Goal: Information Seeking & Learning: Learn about a topic

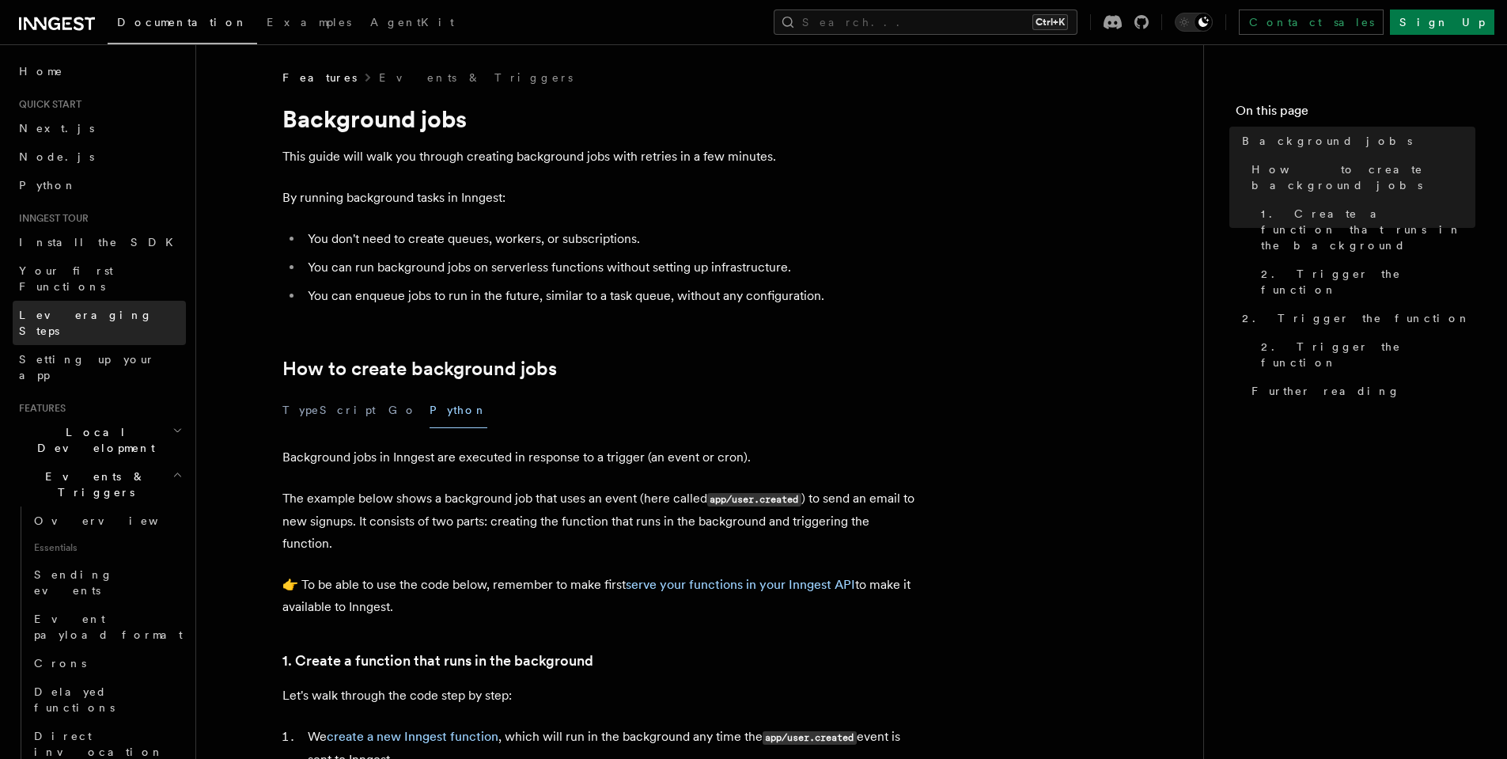
click at [144, 301] on link "Leveraging Steps" at bounding box center [99, 323] width 173 height 44
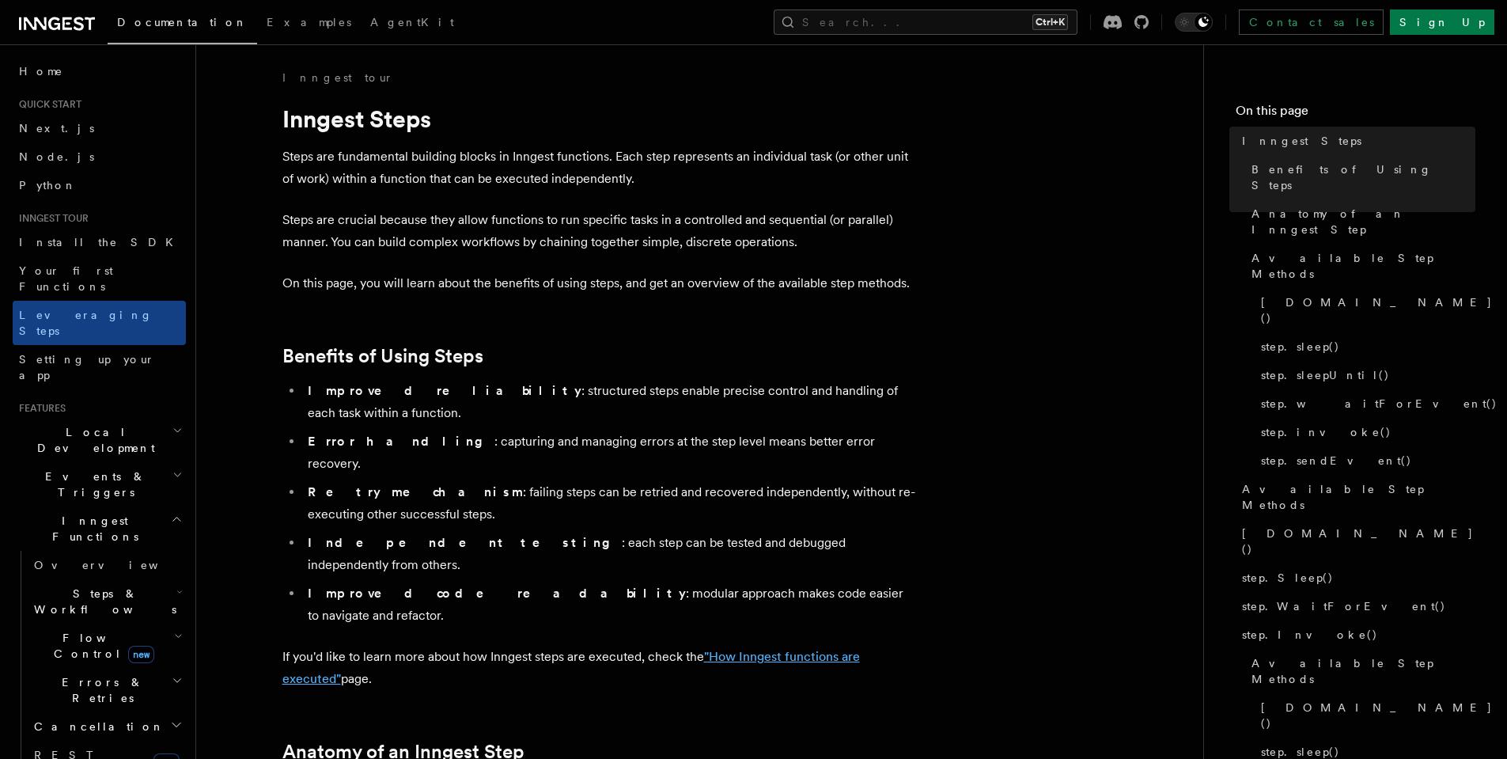
click at [818, 649] on link ""How Inngest functions are executed"" at bounding box center [570, 667] width 577 height 37
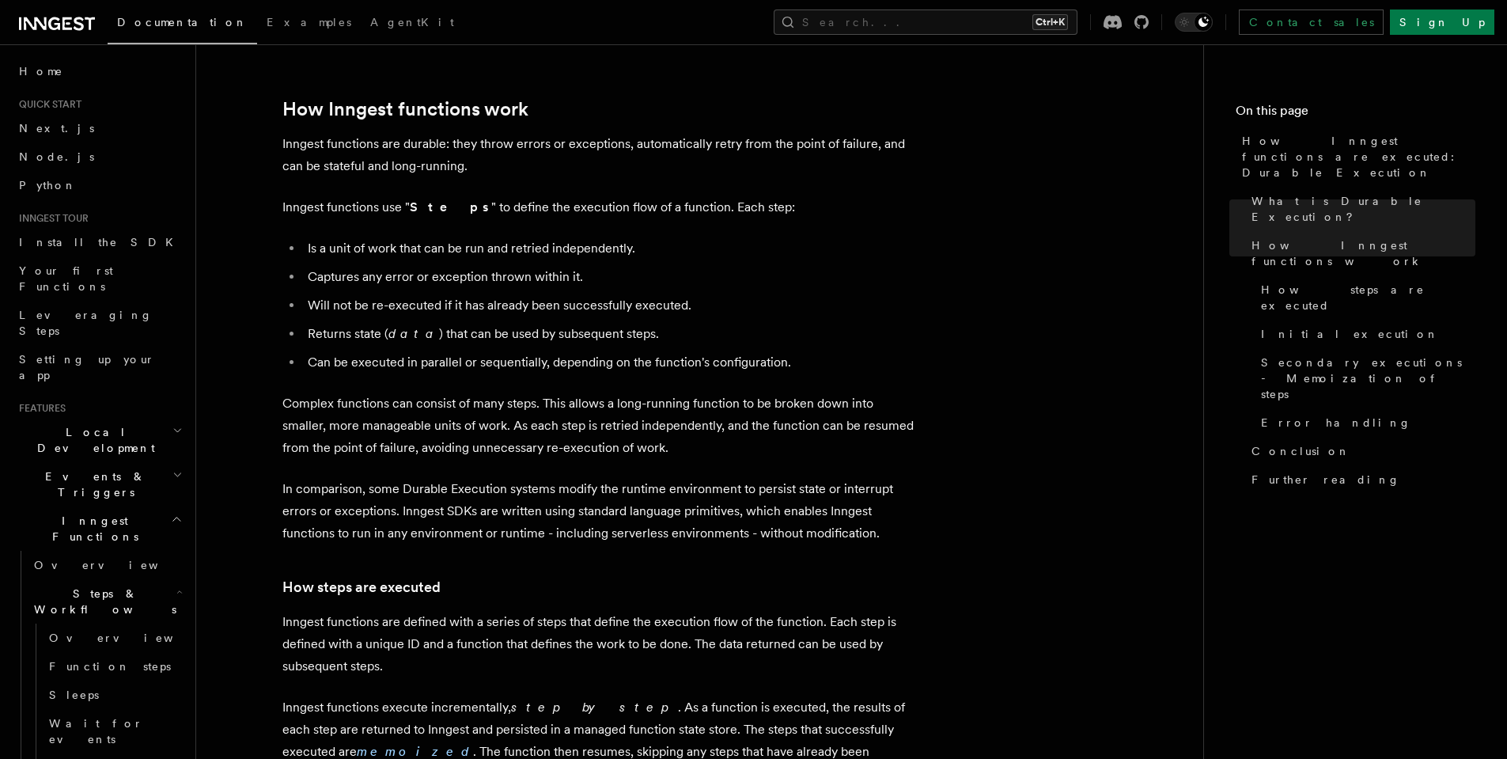
scroll to position [569, 0]
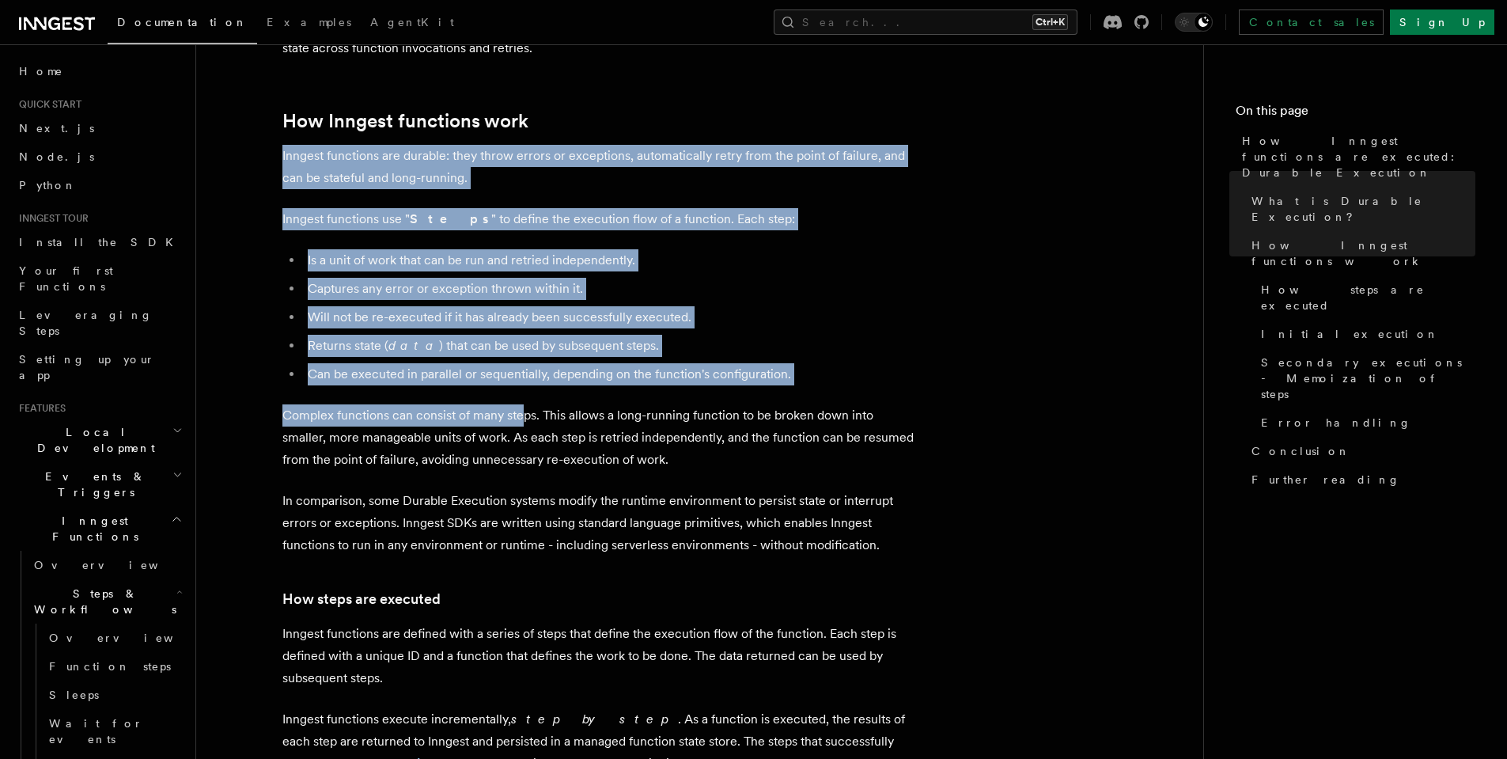
drag, startPoint x: 273, startPoint y: 172, endPoint x: 502, endPoint y: 373, distance: 304.9
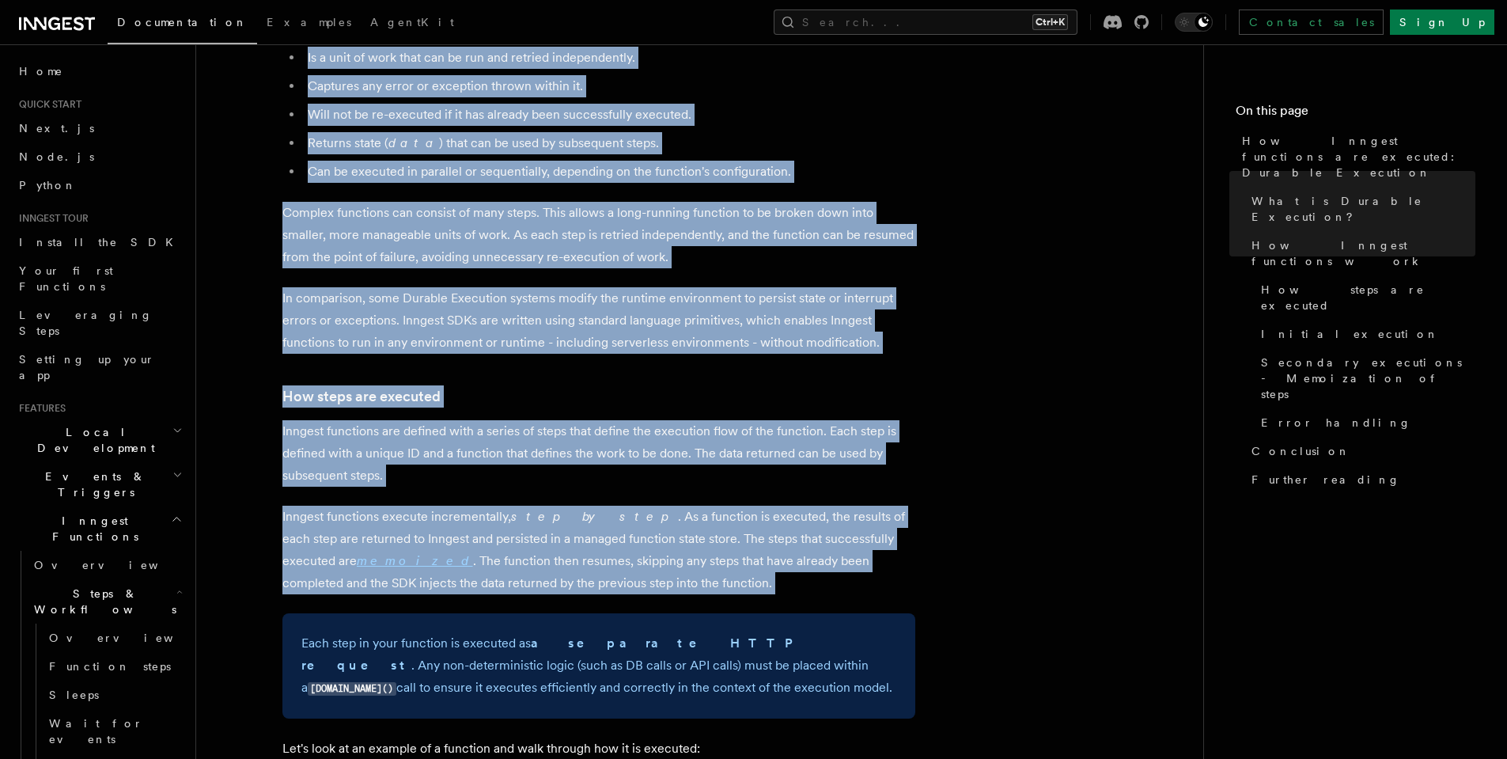
scroll to position [1044, 0]
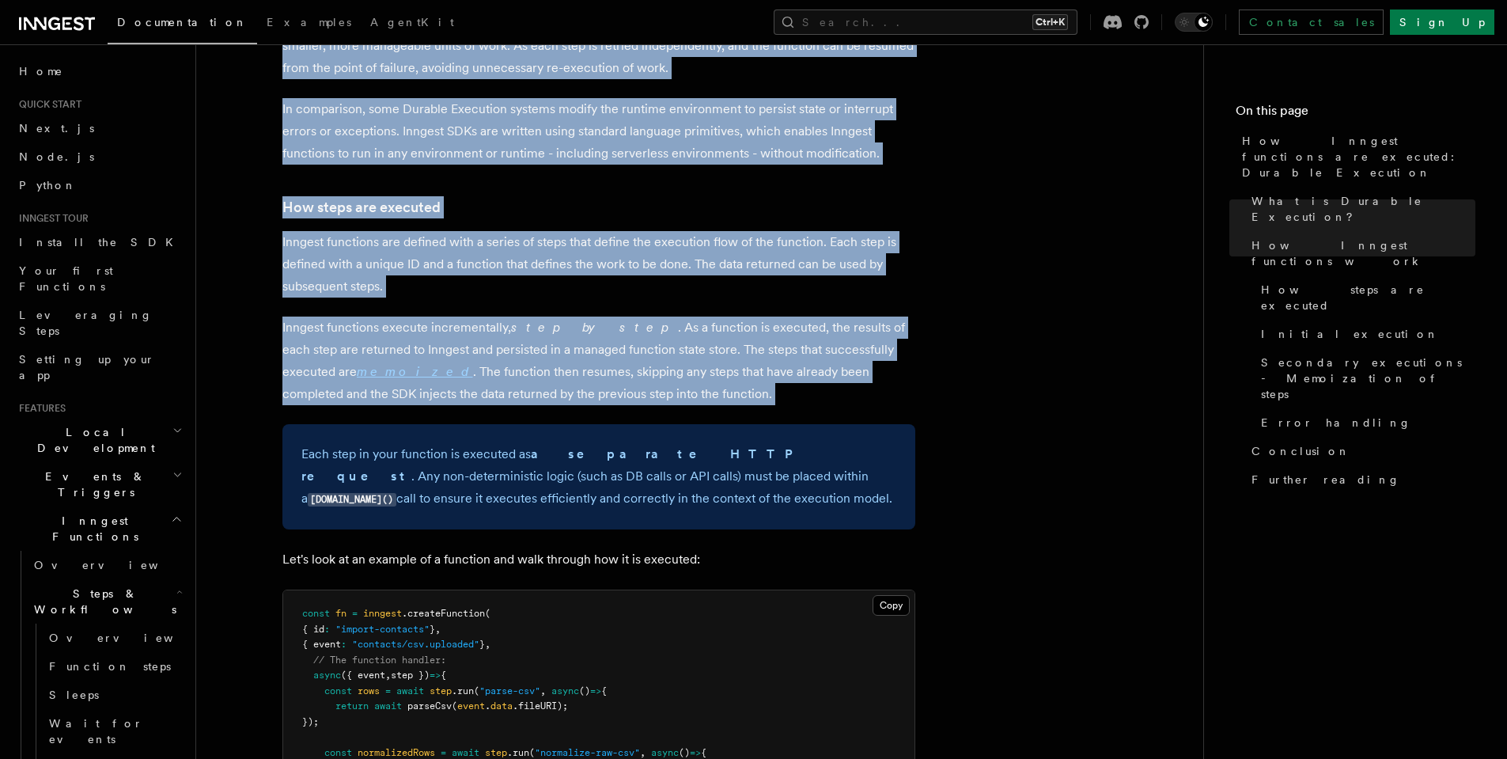
drag, startPoint x: 281, startPoint y: 240, endPoint x: 684, endPoint y: 466, distance: 462.1
copy article "How Inngest functions work Inngest functions are durable: they throw errors or …"
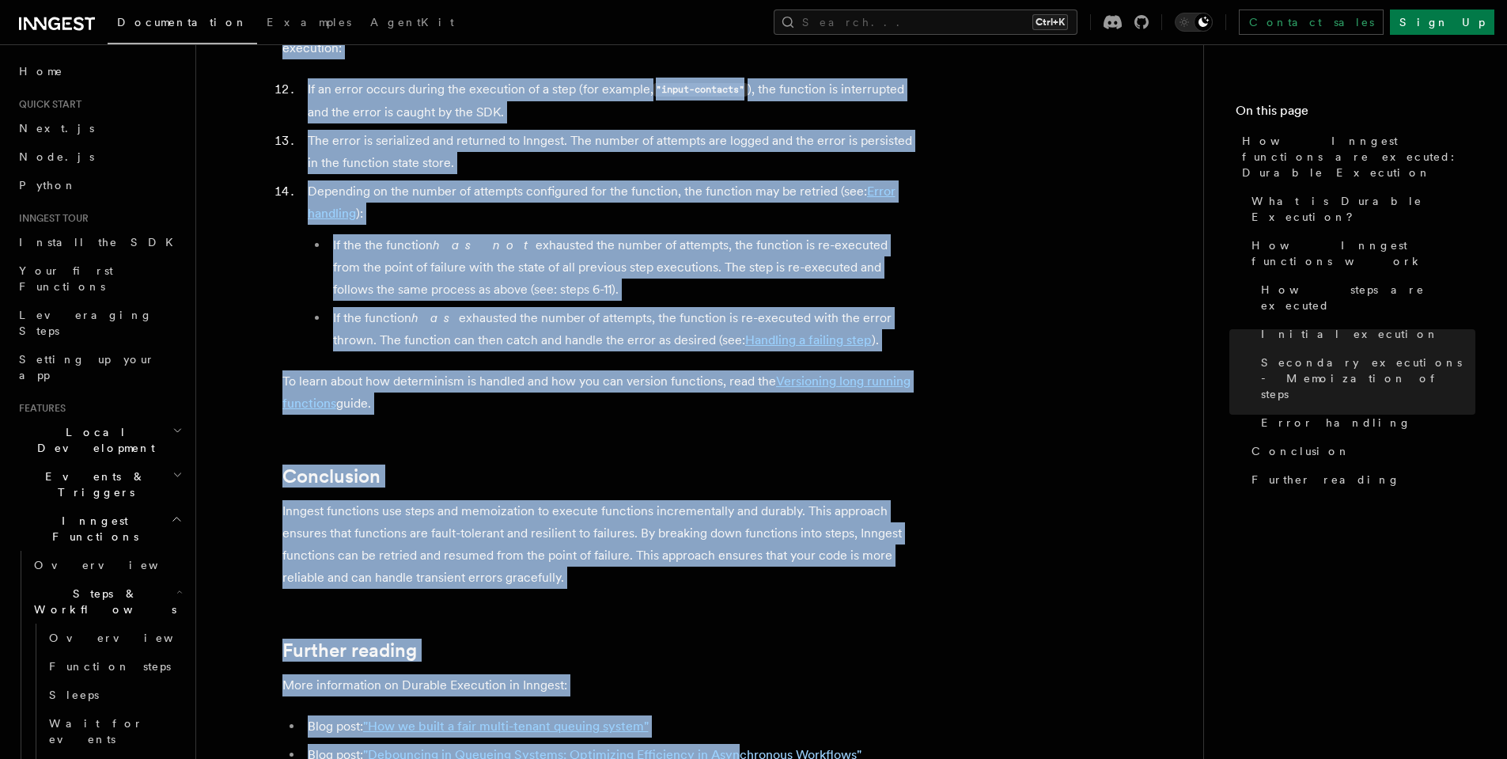
scroll to position [2753, 0]
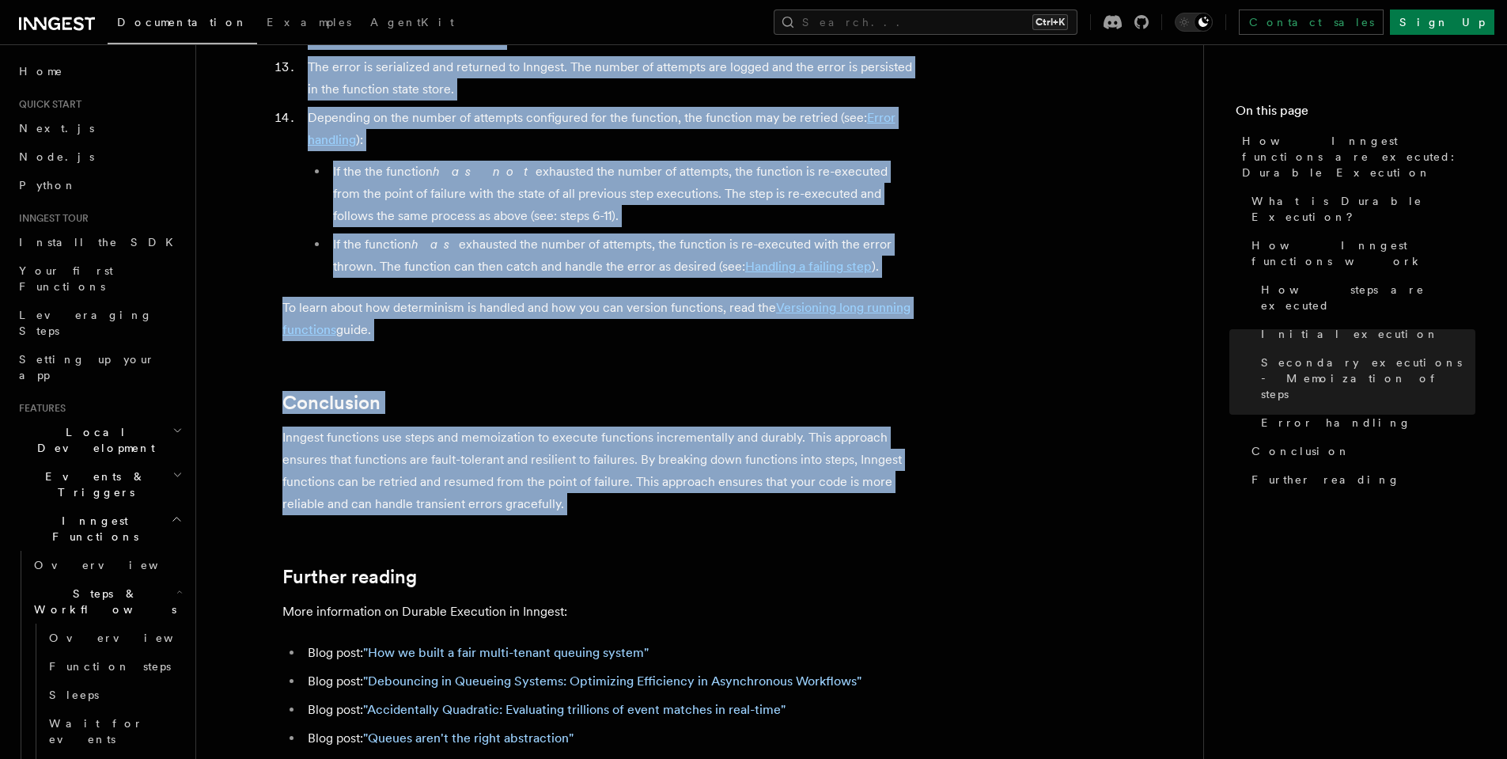
drag, startPoint x: 274, startPoint y: 229, endPoint x: 720, endPoint y: 487, distance: 514.6
copy article "Let's look at an example of a function and walk through how it is executed: Cop…"
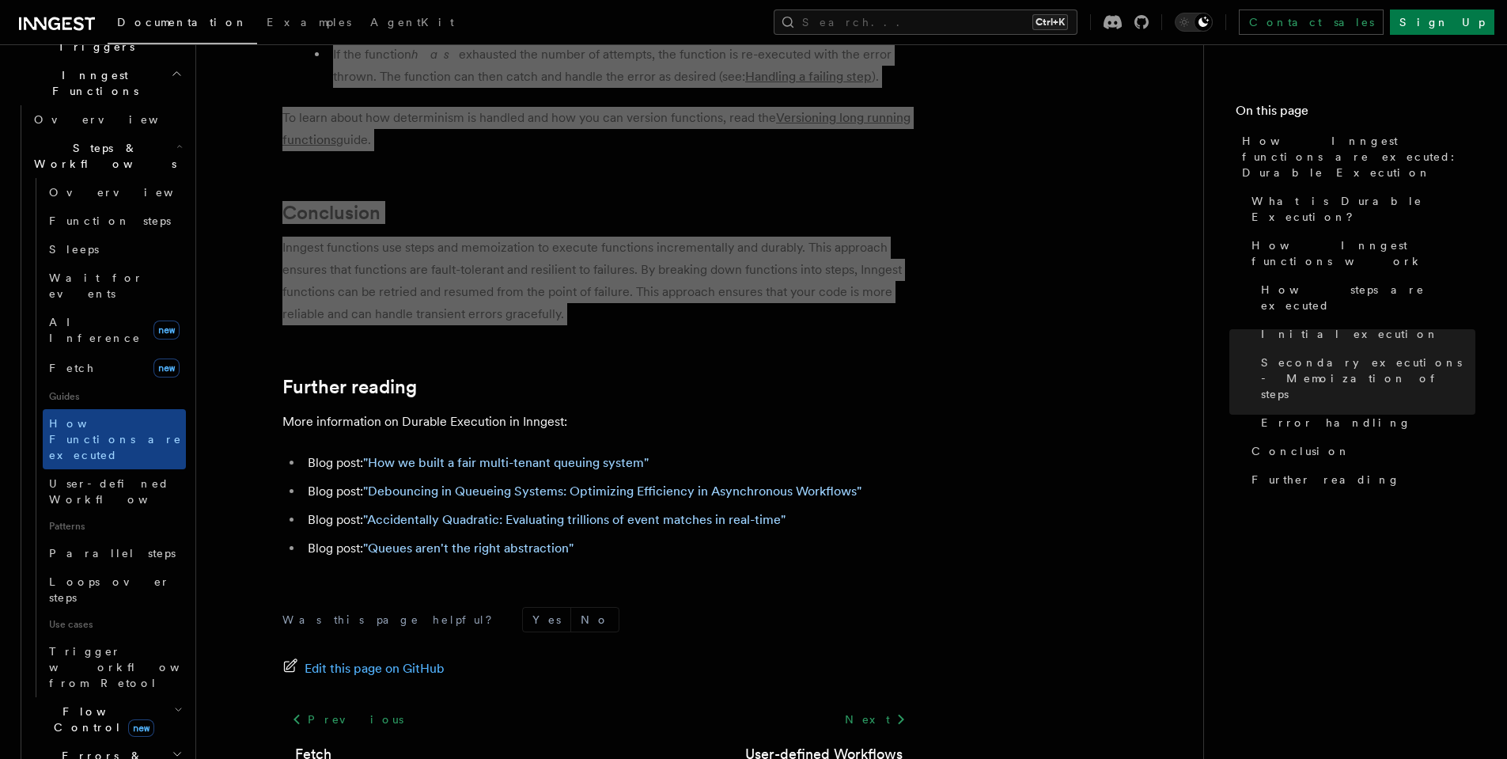
scroll to position [475, 0]
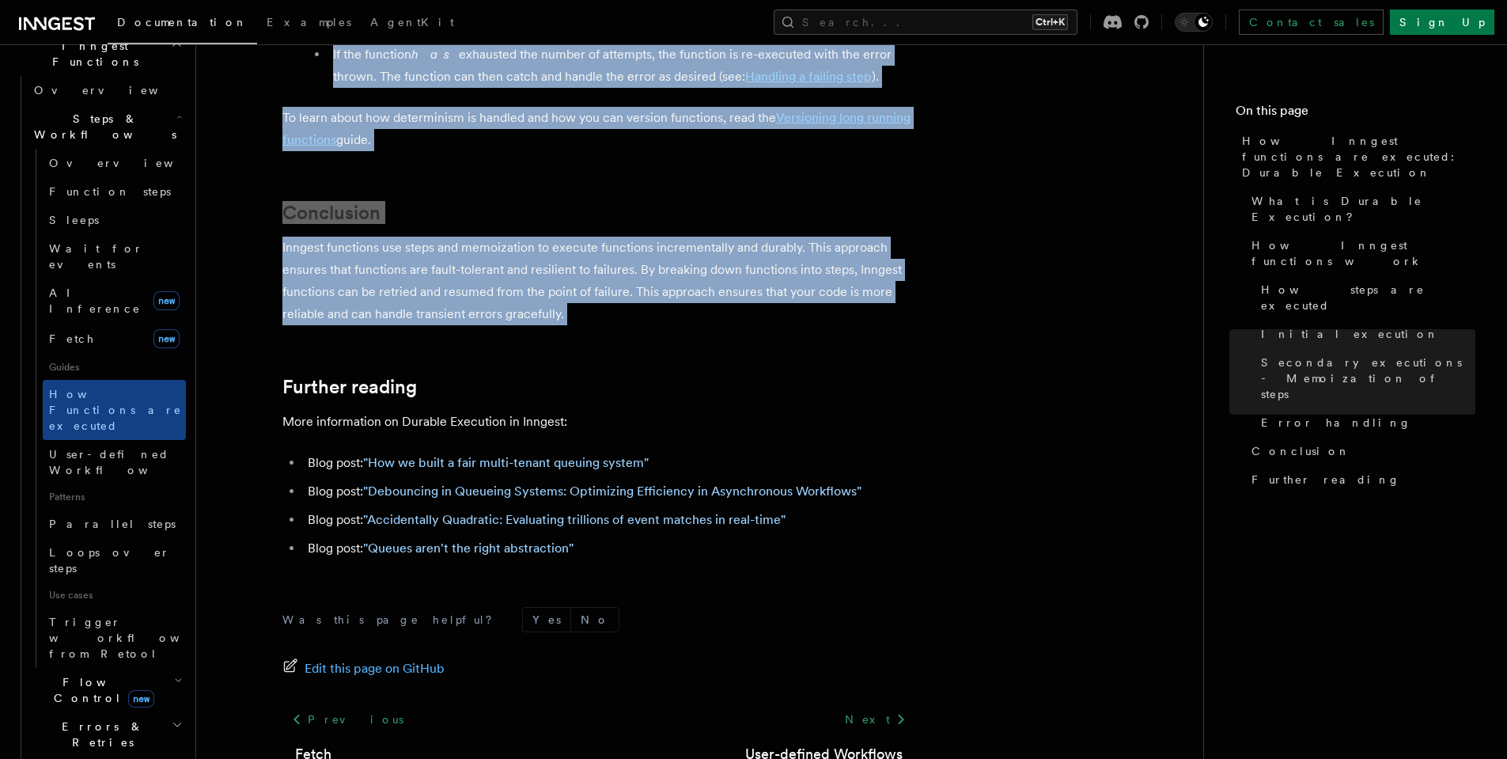
click at [174, 674] on icon "button" at bounding box center [178, 680] width 9 height 13
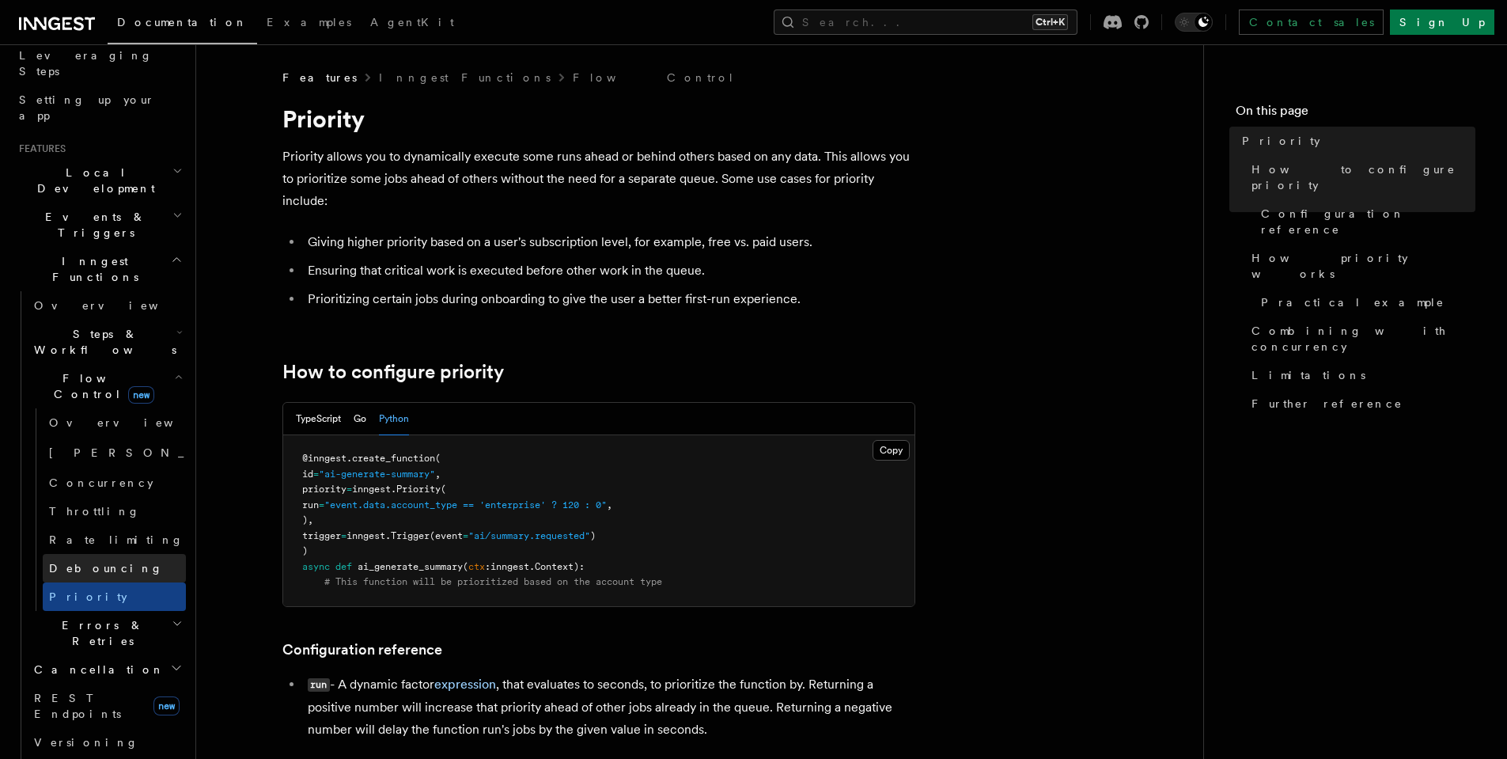
scroll to position [190, 0]
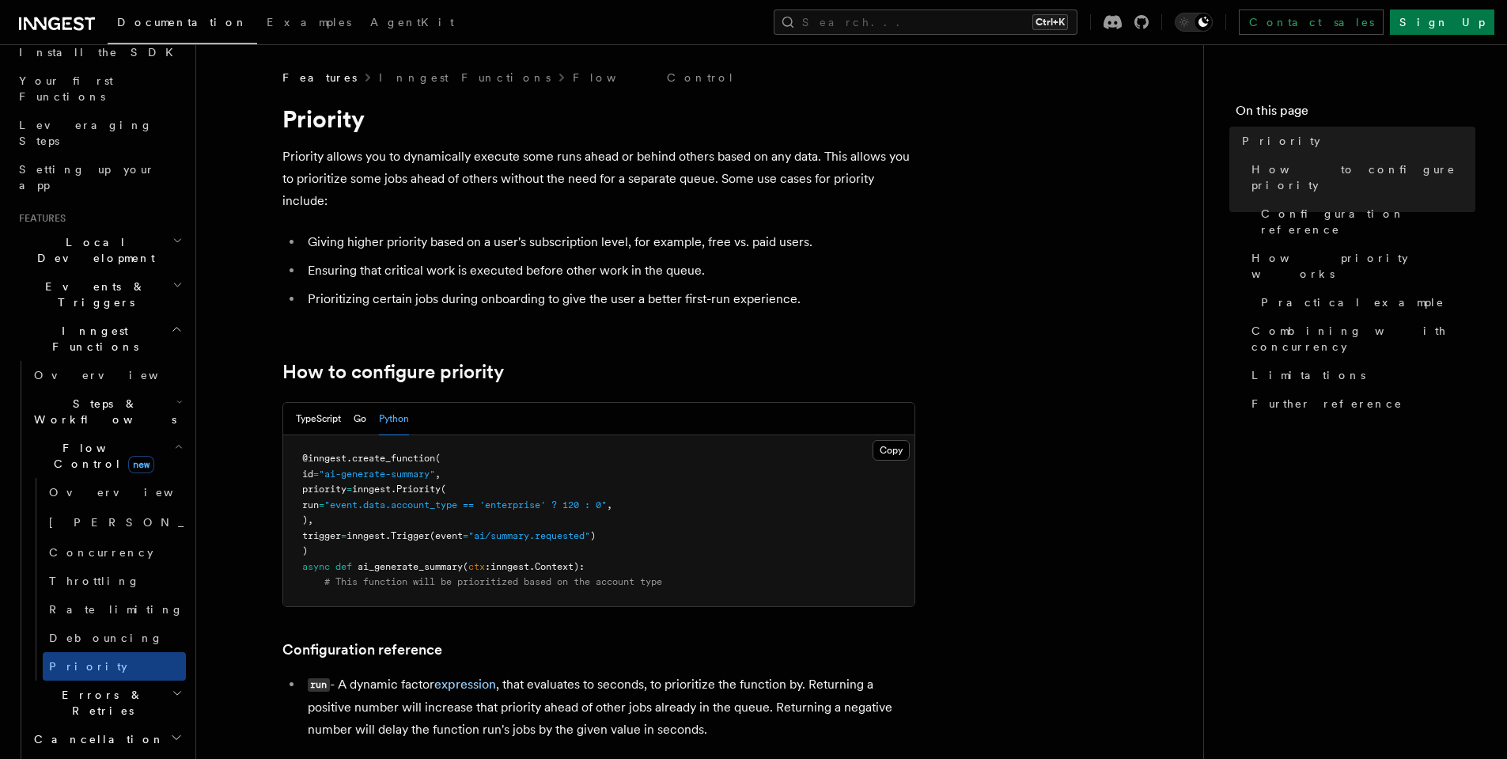
click at [130, 272] on h2 "Events & Triggers" at bounding box center [99, 294] width 173 height 44
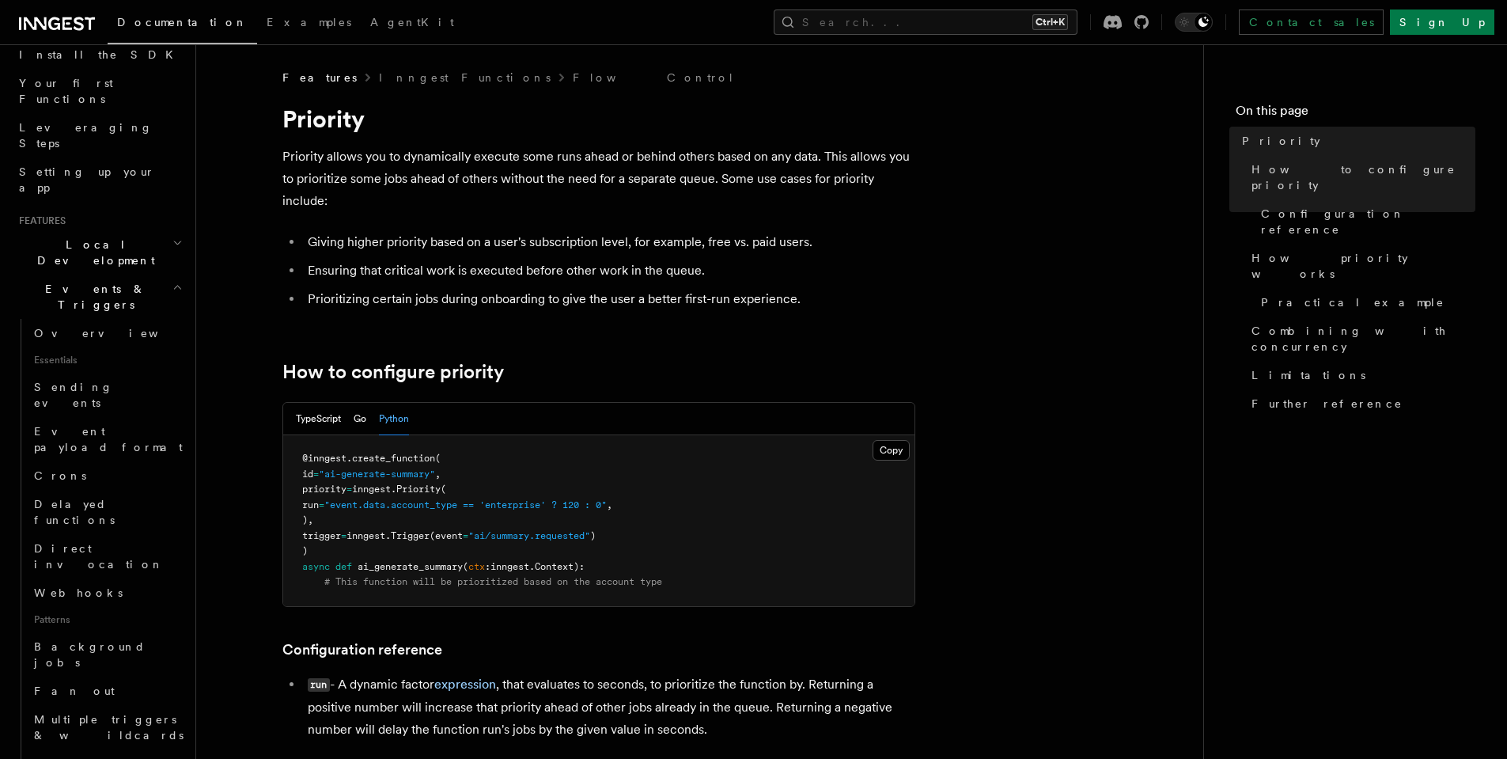
scroll to position [95, 0]
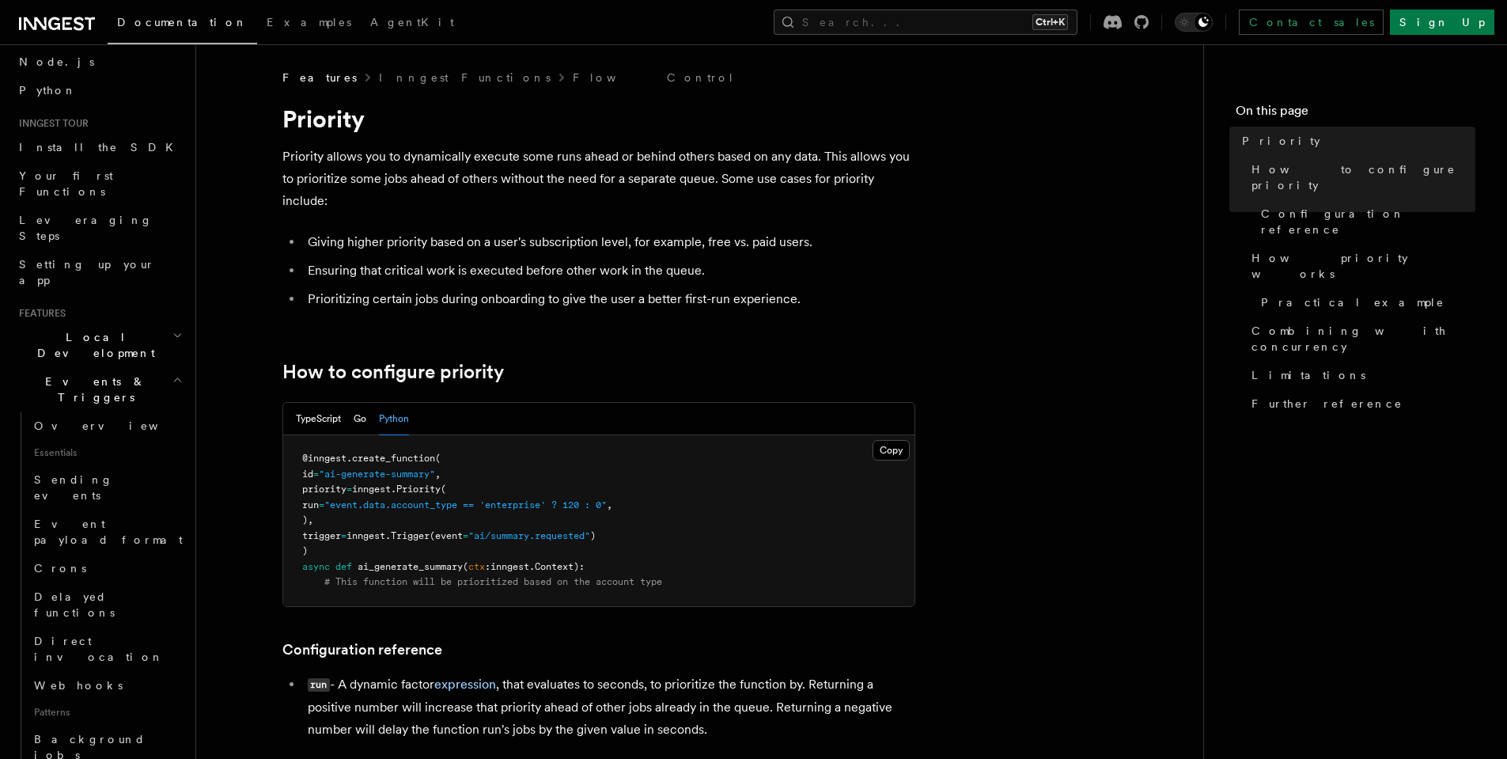
click at [125, 323] on h2 "Local Development" at bounding box center [99, 345] width 173 height 44
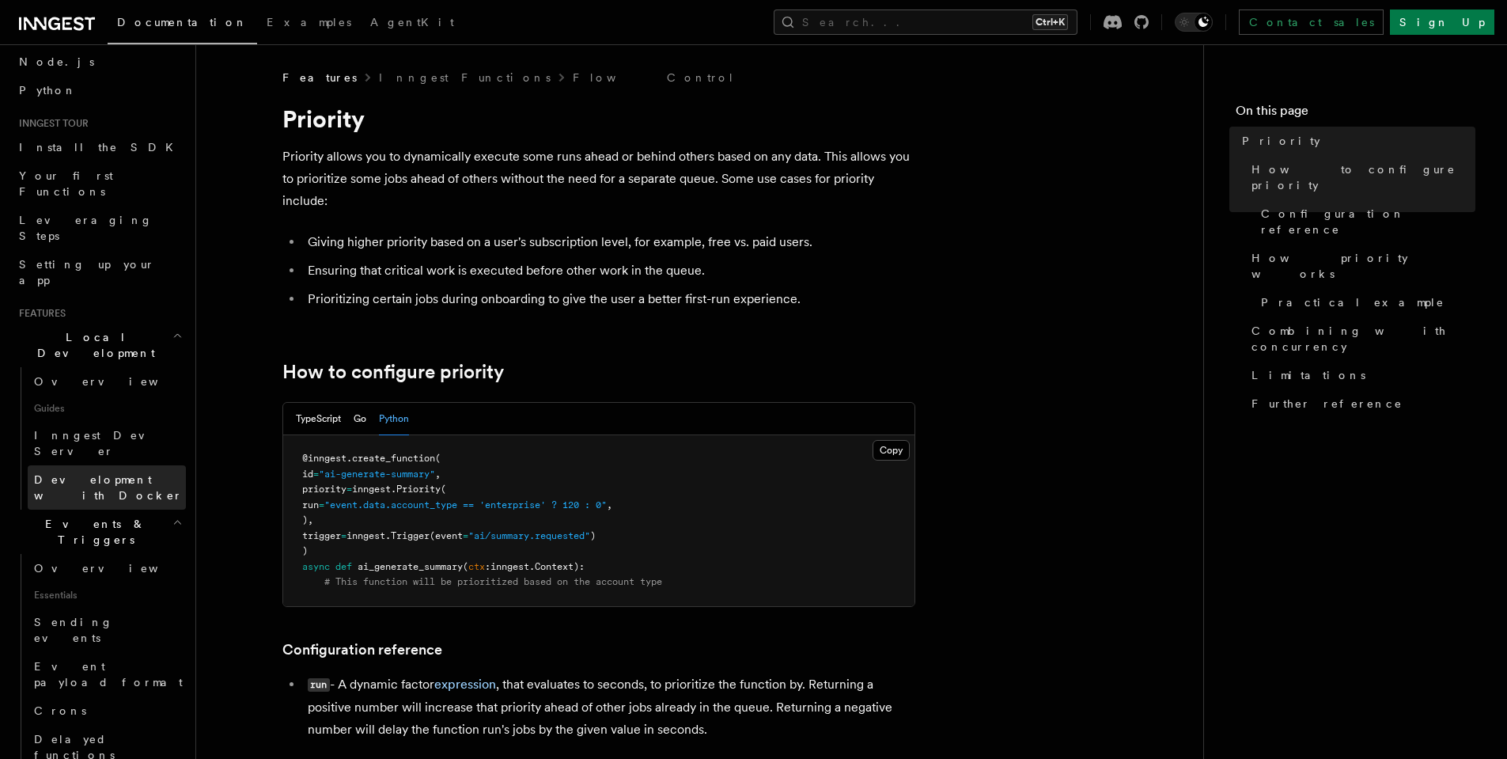
click at [137, 465] on link "Development with Docker" at bounding box center [107, 487] width 158 height 44
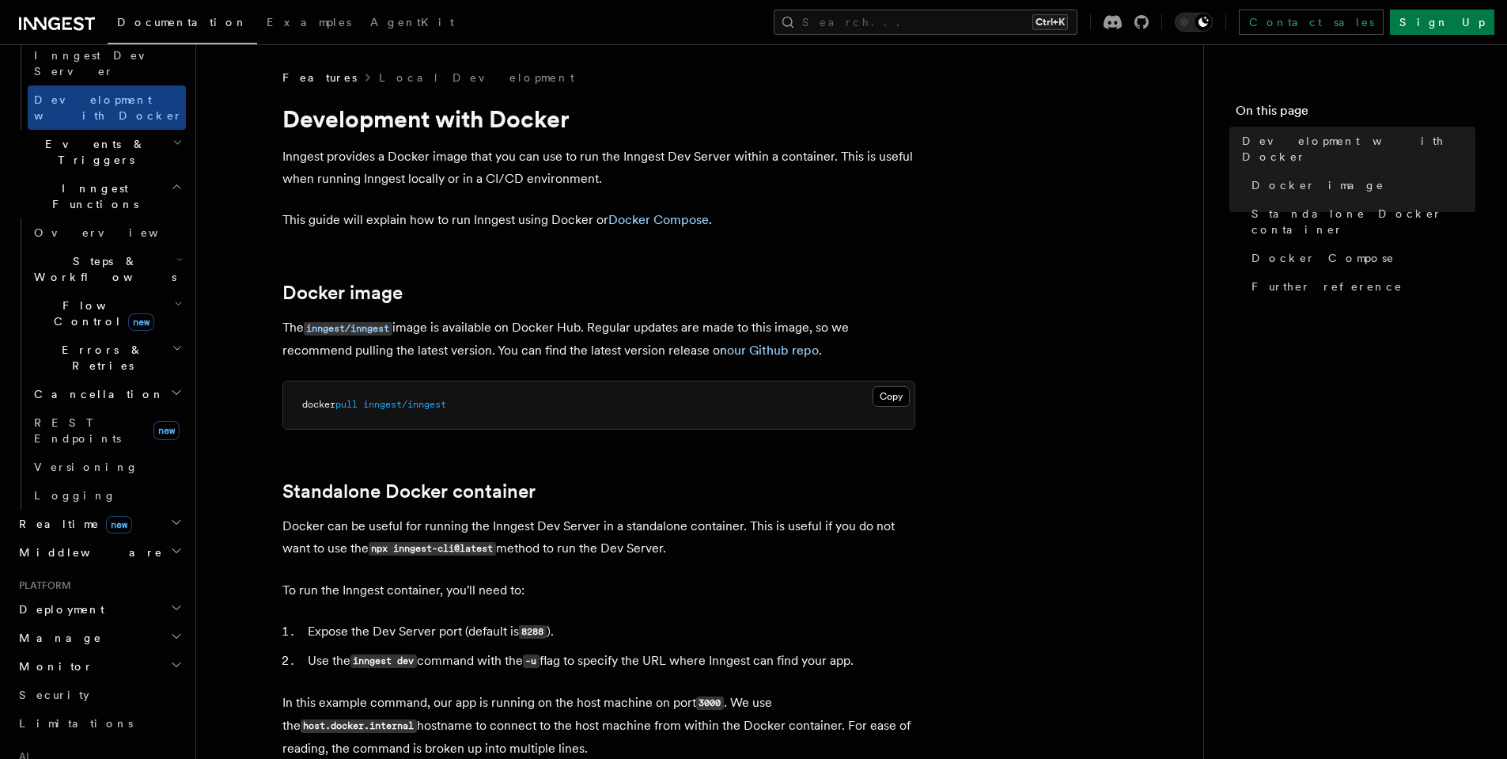
scroll to position [649, 0]
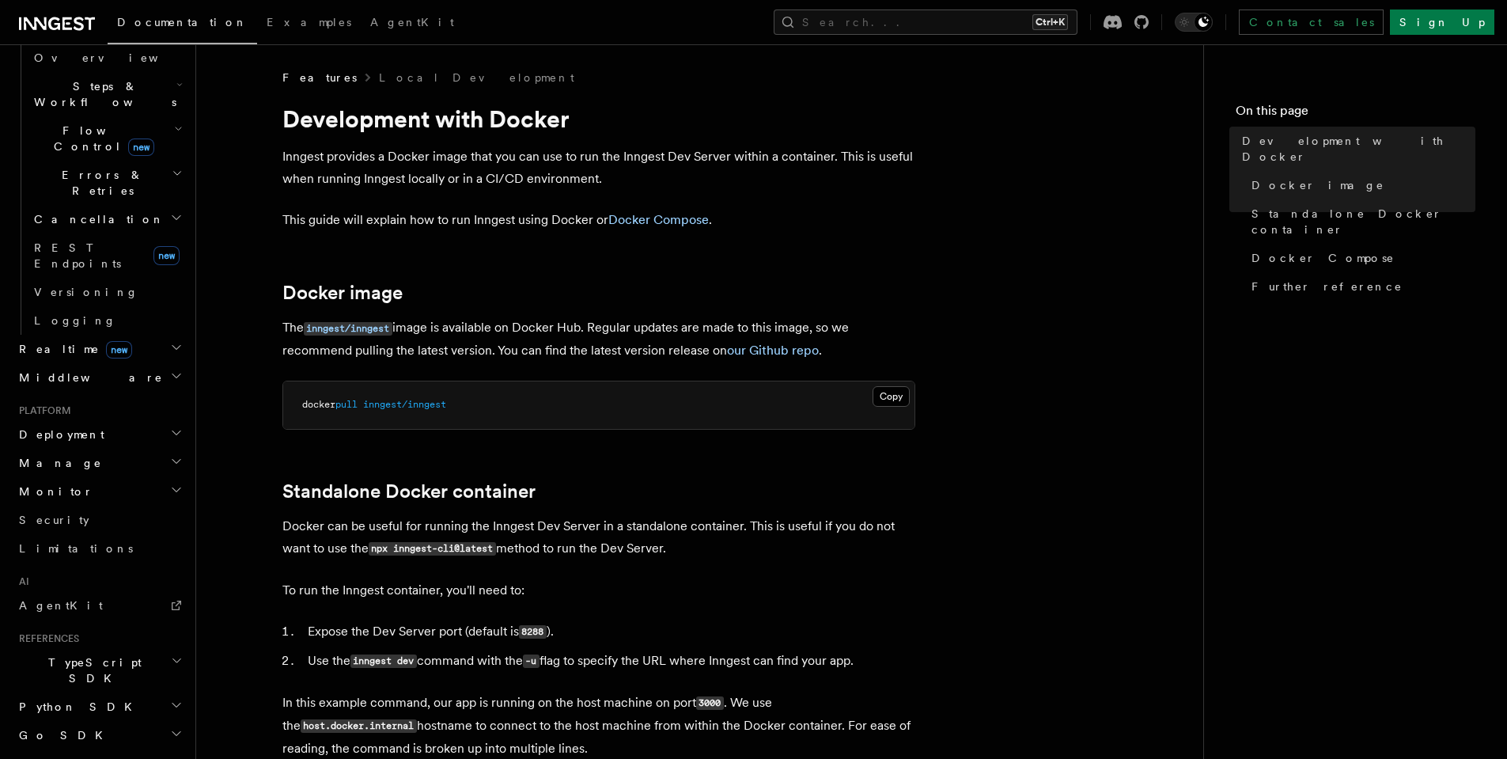
click at [130, 477] on h2 "Monitor" at bounding box center [99, 491] width 173 height 28
click at [128, 448] on h2 "Manage" at bounding box center [99, 462] width 173 height 28
click at [134, 420] on h2 "Deployment" at bounding box center [99, 434] width 173 height 28
click at [173, 607] on h2 "Cloud Providers Setup" at bounding box center [107, 637] width 158 height 60
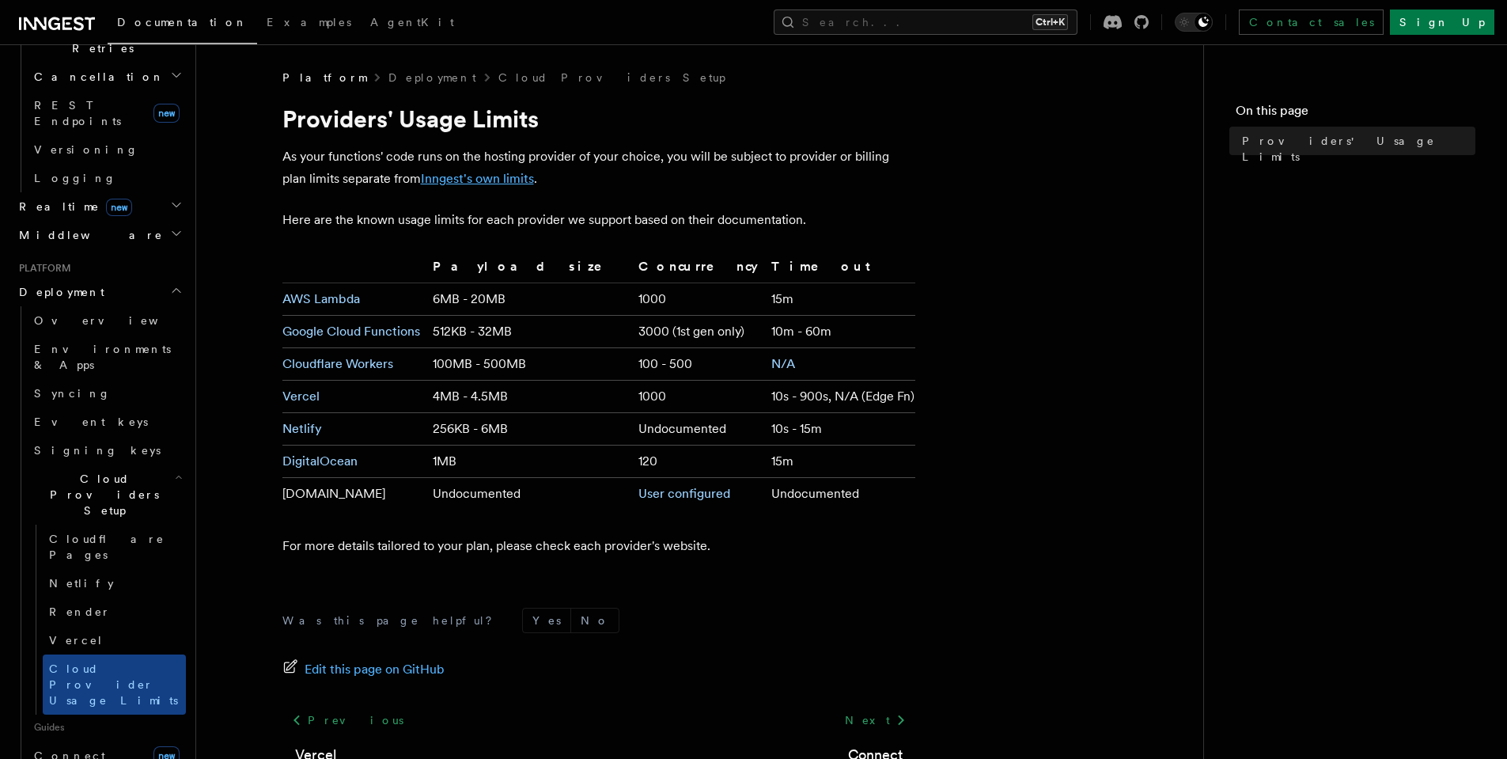
click at [491, 180] on link "Inngest's own limits" at bounding box center [477, 178] width 113 height 15
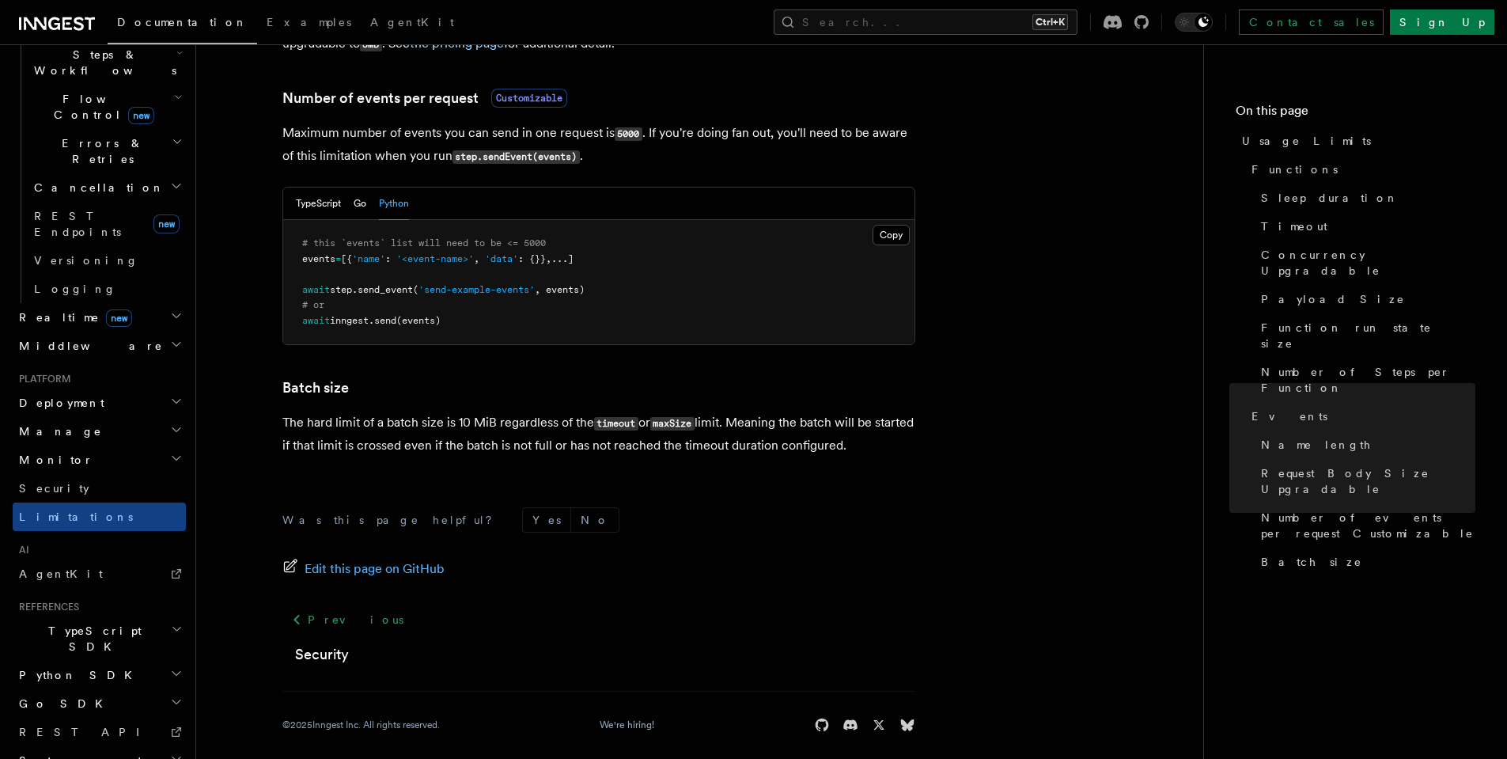
scroll to position [1486, 0]
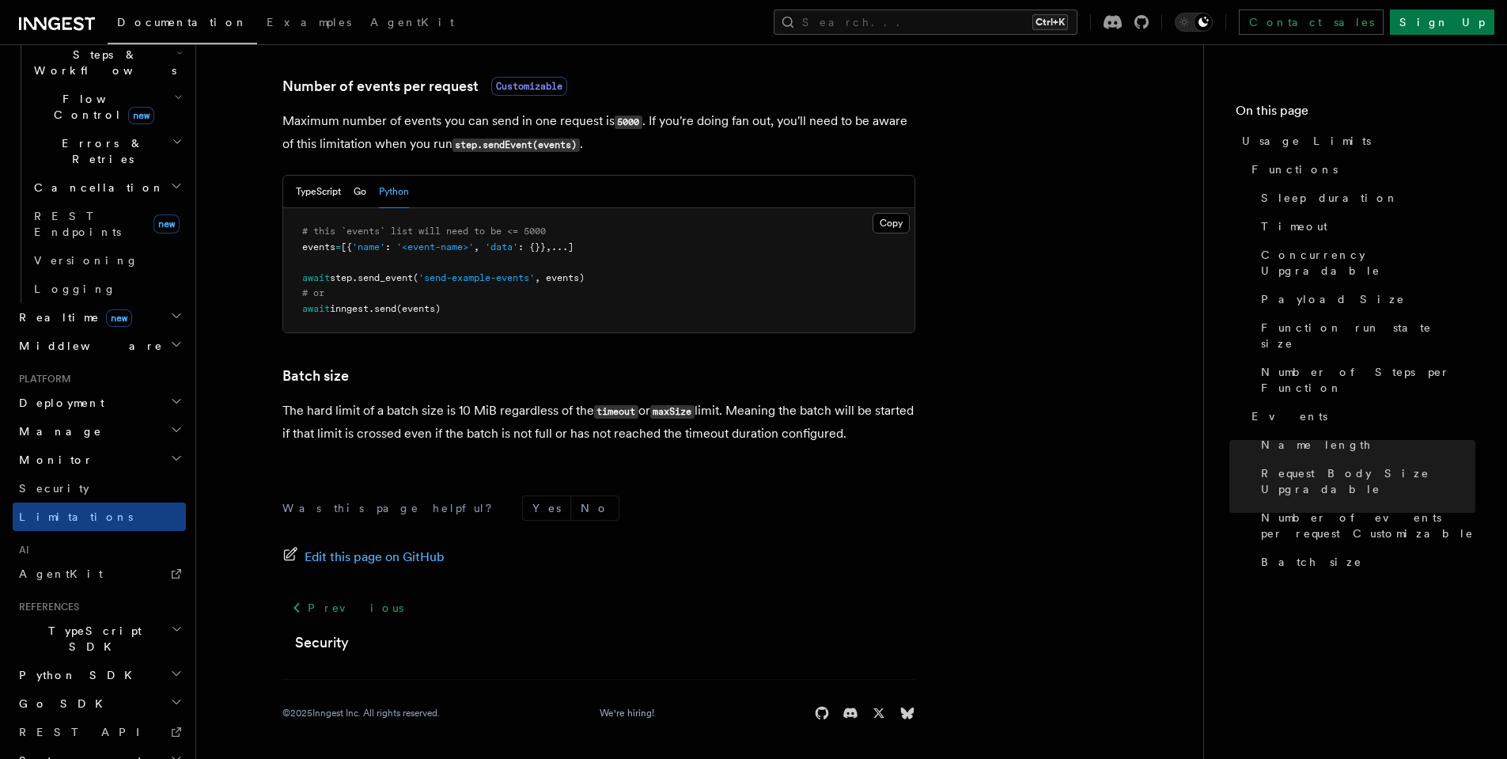
click at [98, 616] on h2 "TypeScript SDK" at bounding box center [99, 638] width 173 height 44
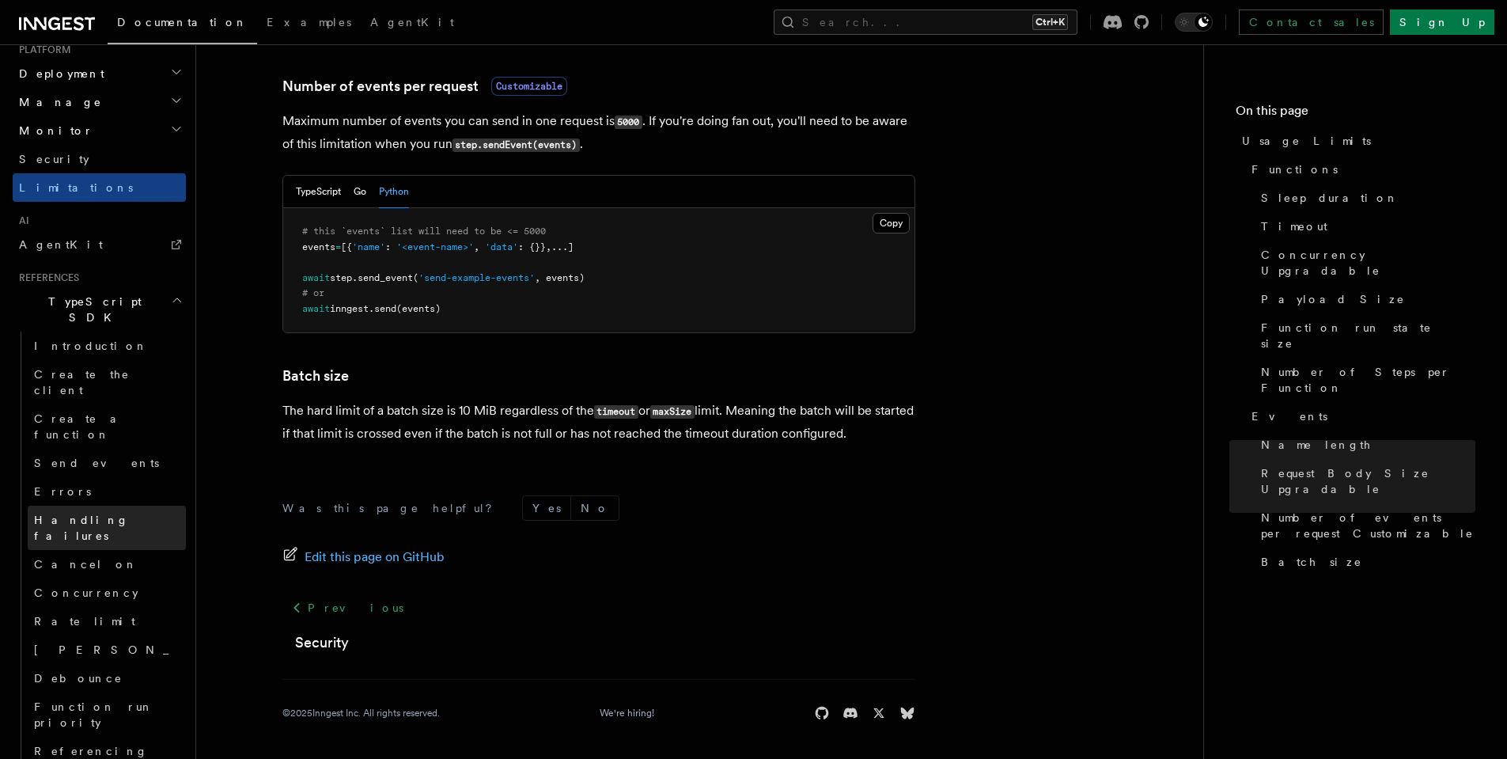
scroll to position [918, 0]
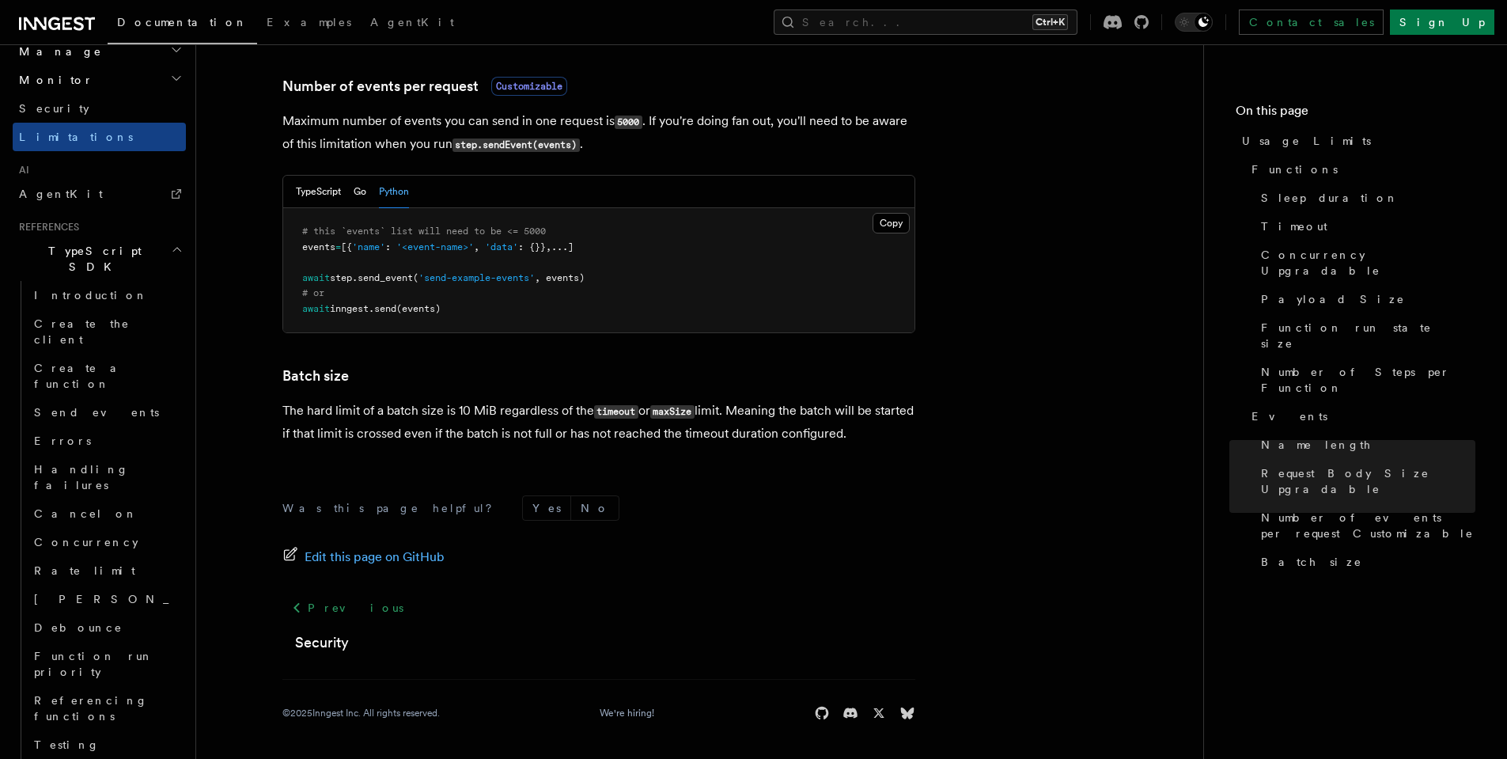
click at [122, 758] on h2 "Steps" at bounding box center [107, 773] width 158 height 28
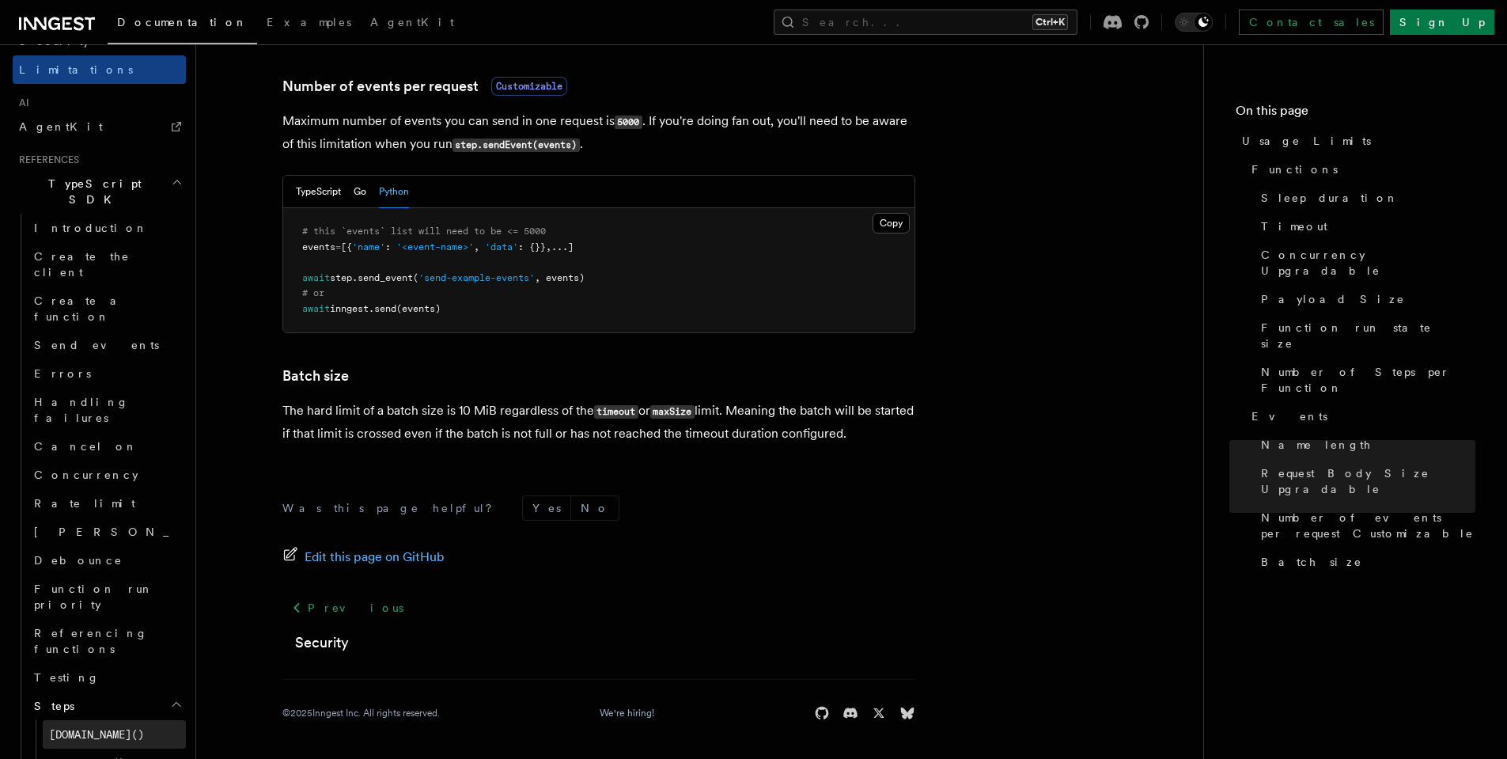
scroll to position [1013, 0]
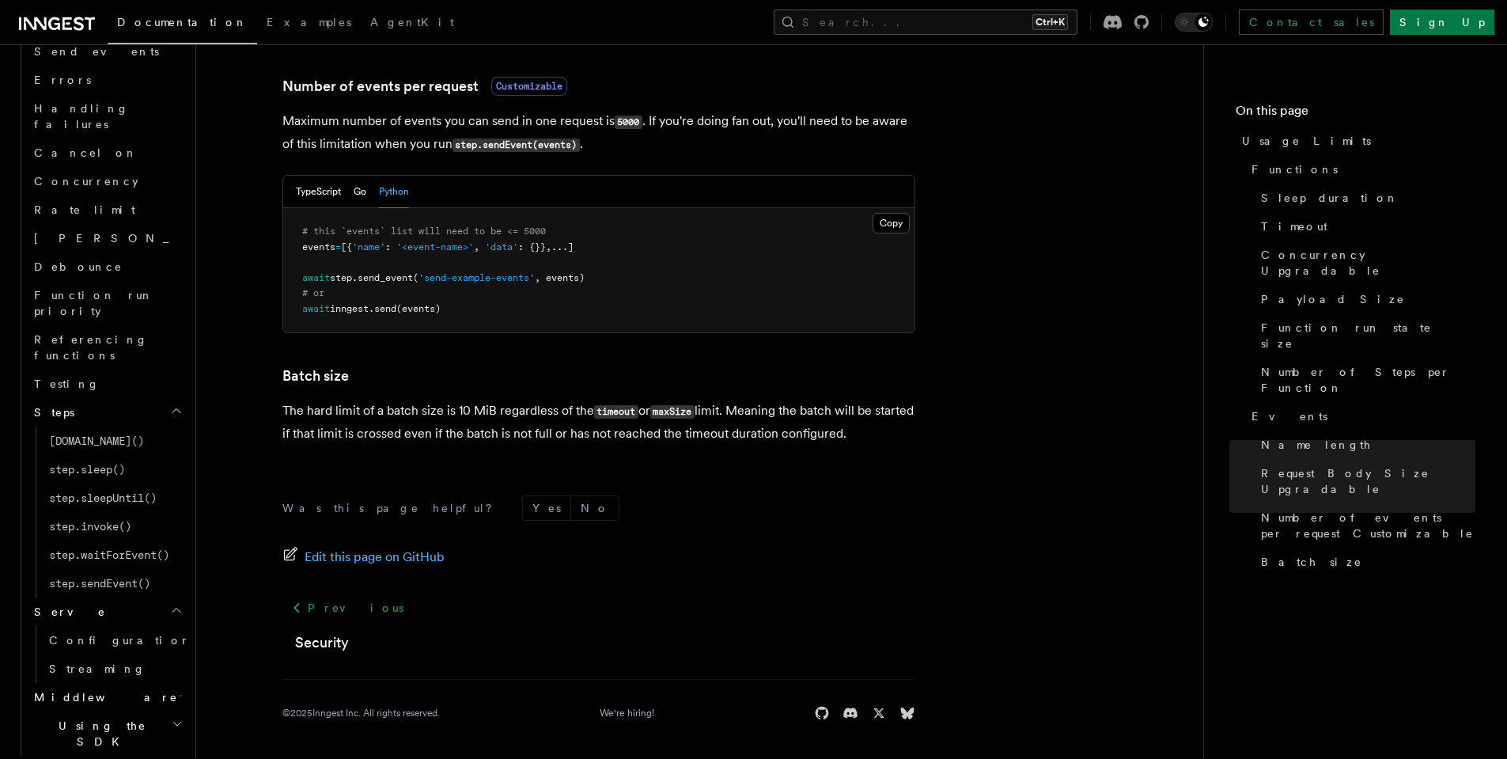
click at [137, 683] on h2 "Middleware" at bounding box center [107, 697] width 158 height 28
click at [110, 711] on link "Lifecycle" at bounding box center [114, 725] width 143 height 28
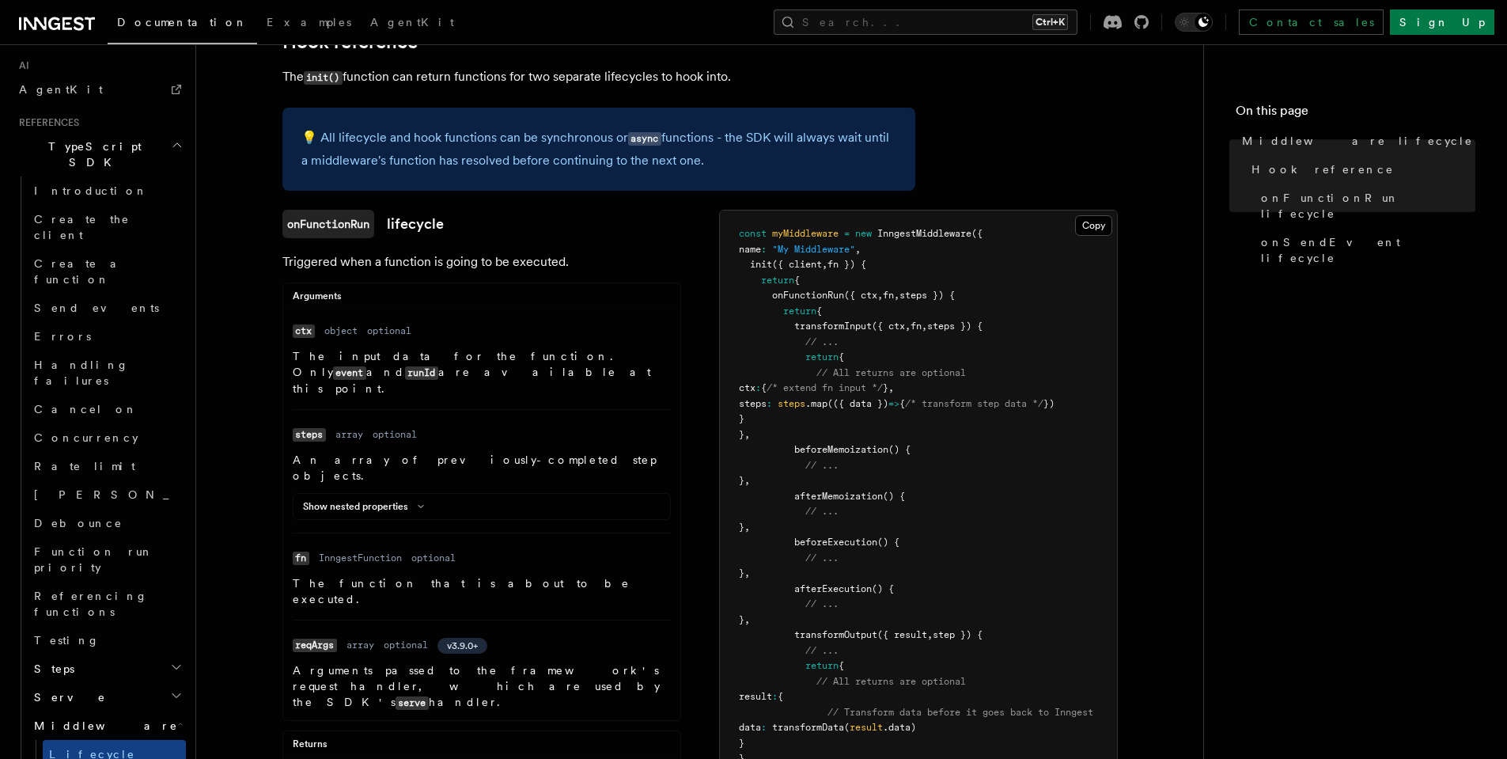
scroll to position [285, 0]
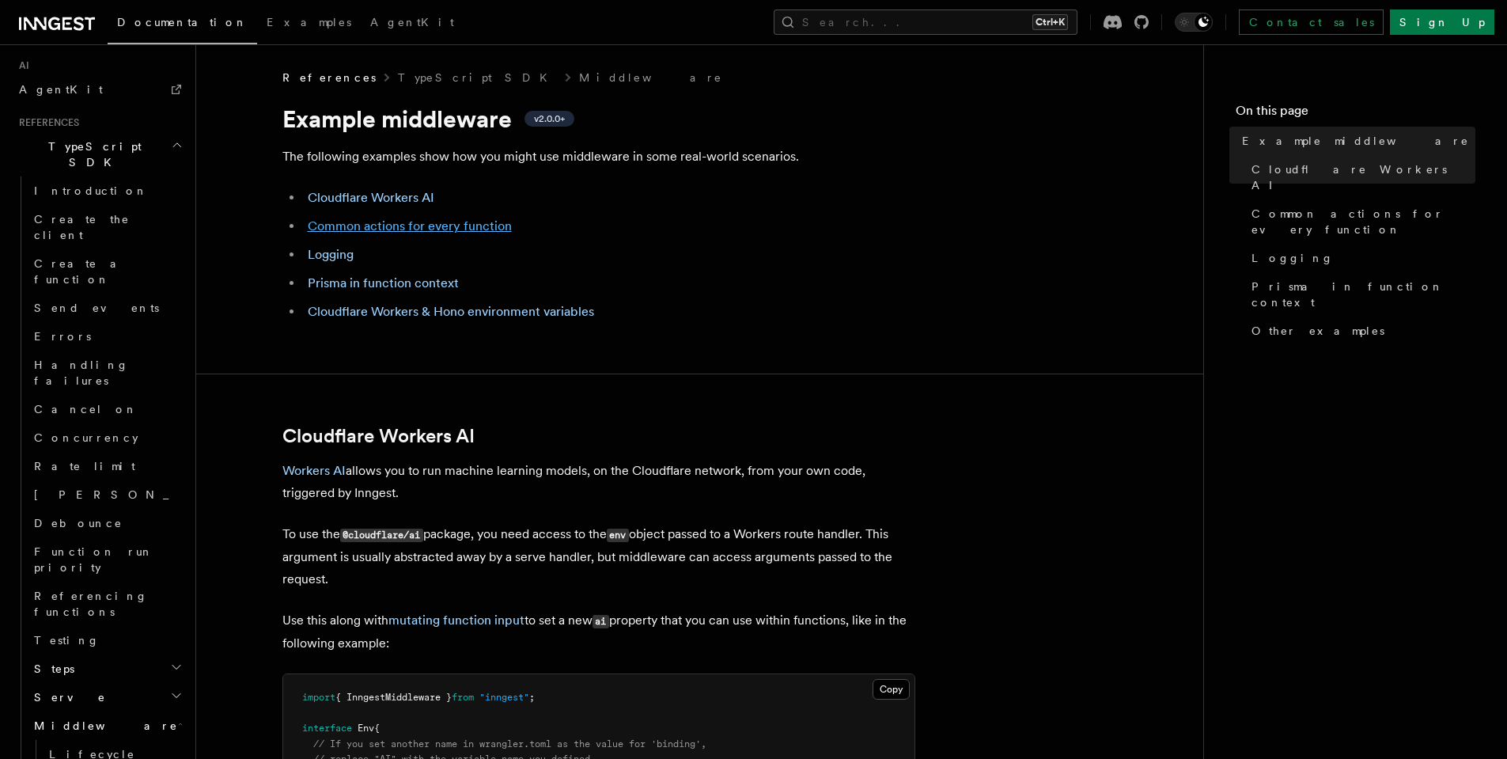
click at [482, 227] on link "Common actions for every function" at bounding box center [410, 225] width 204 height 15
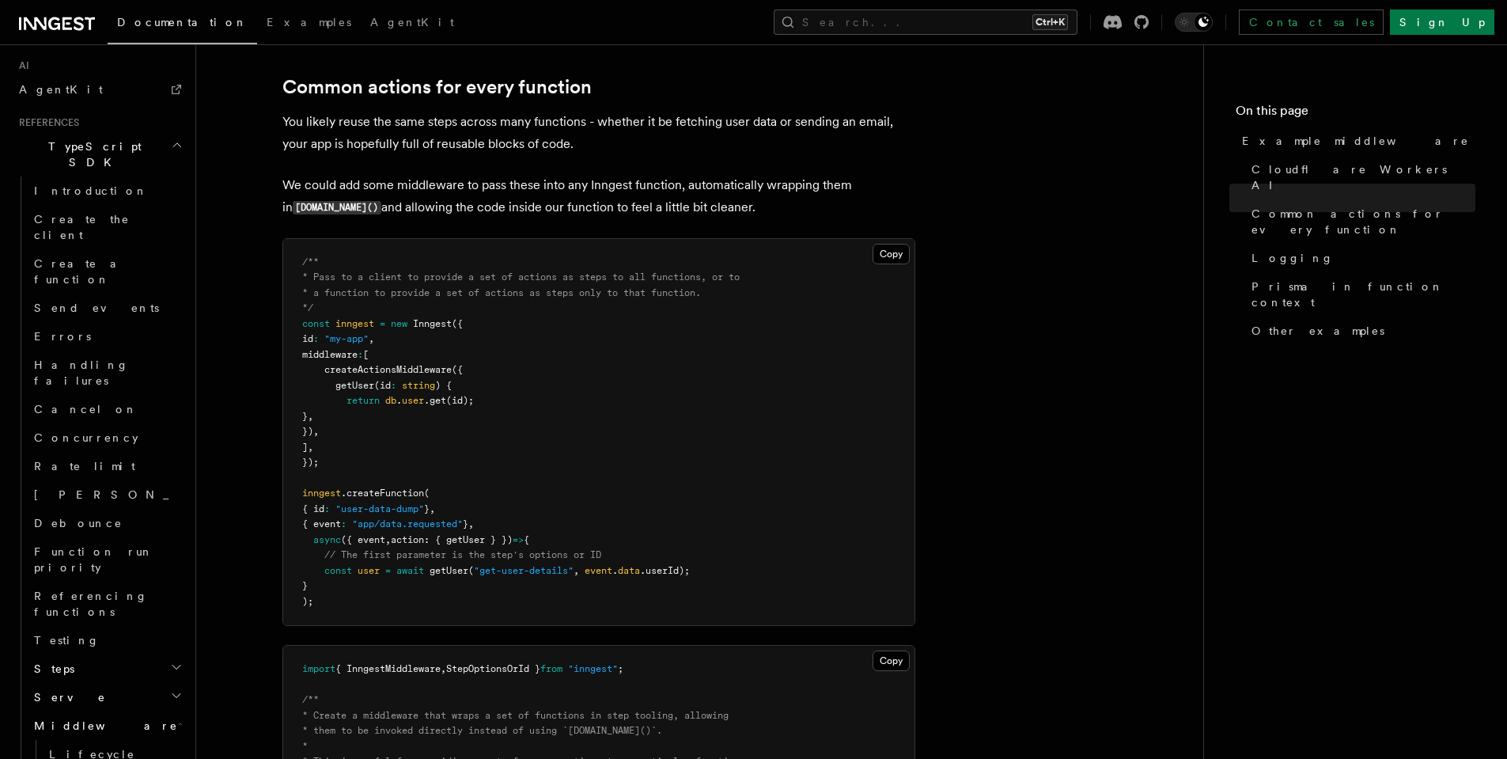
scroll to position [1589, 0]
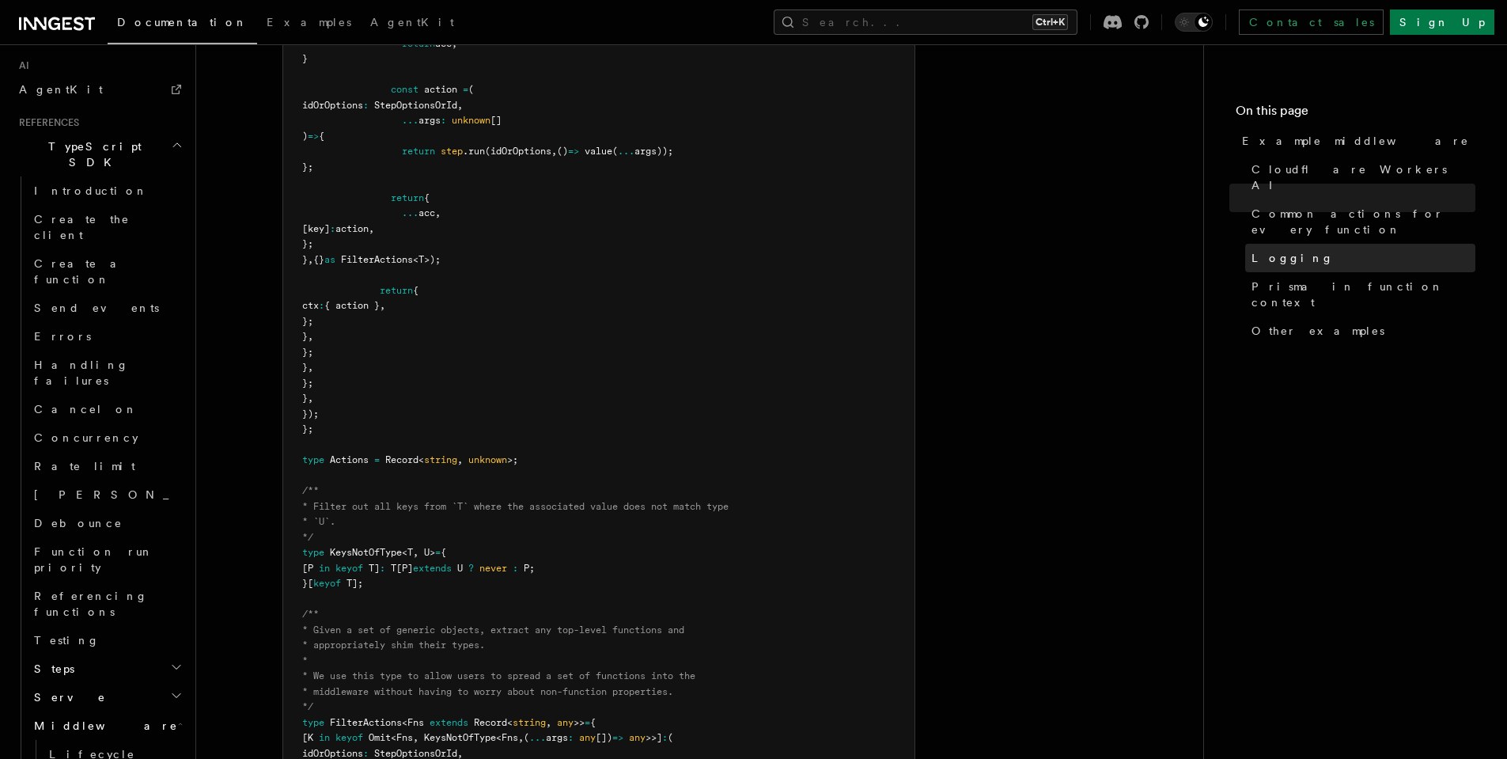
click at [1284, 250] on span "Logging" at bounding box center [1292, 258] width 82 height 16
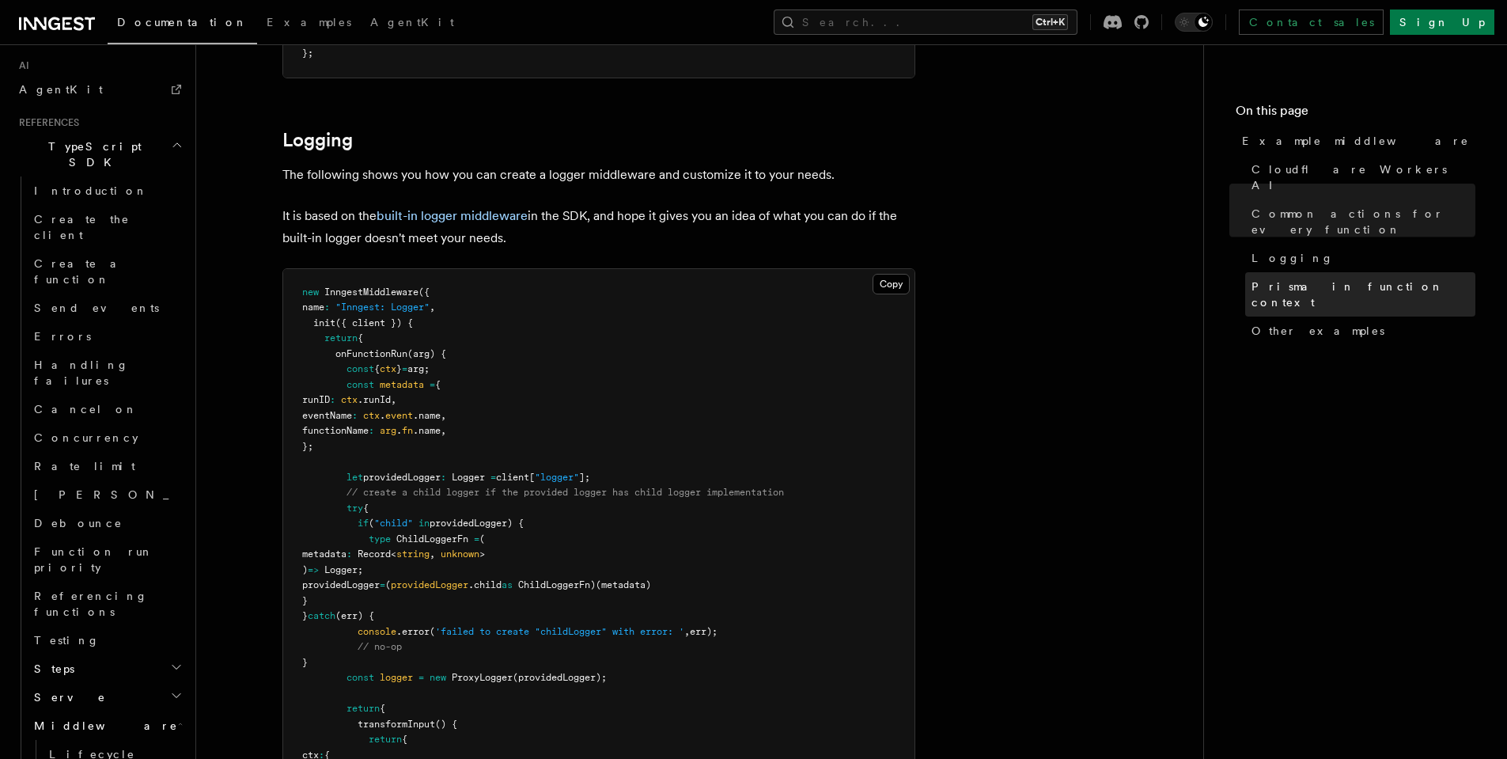
click at [1310, 272] on link "Prisma in function context" at bounding box center [1360, 294] width 230 height 44
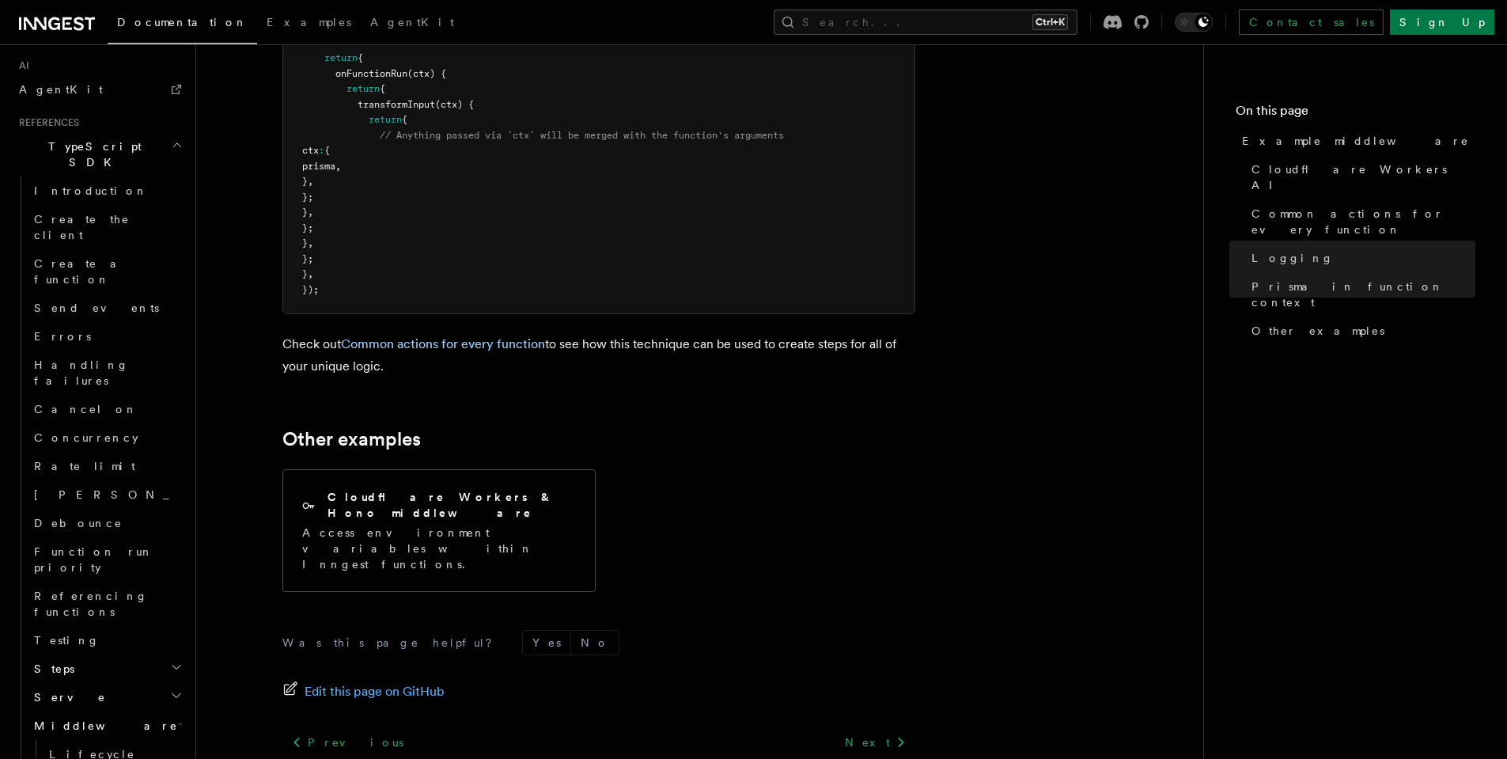
scroll to position [4837, 0]
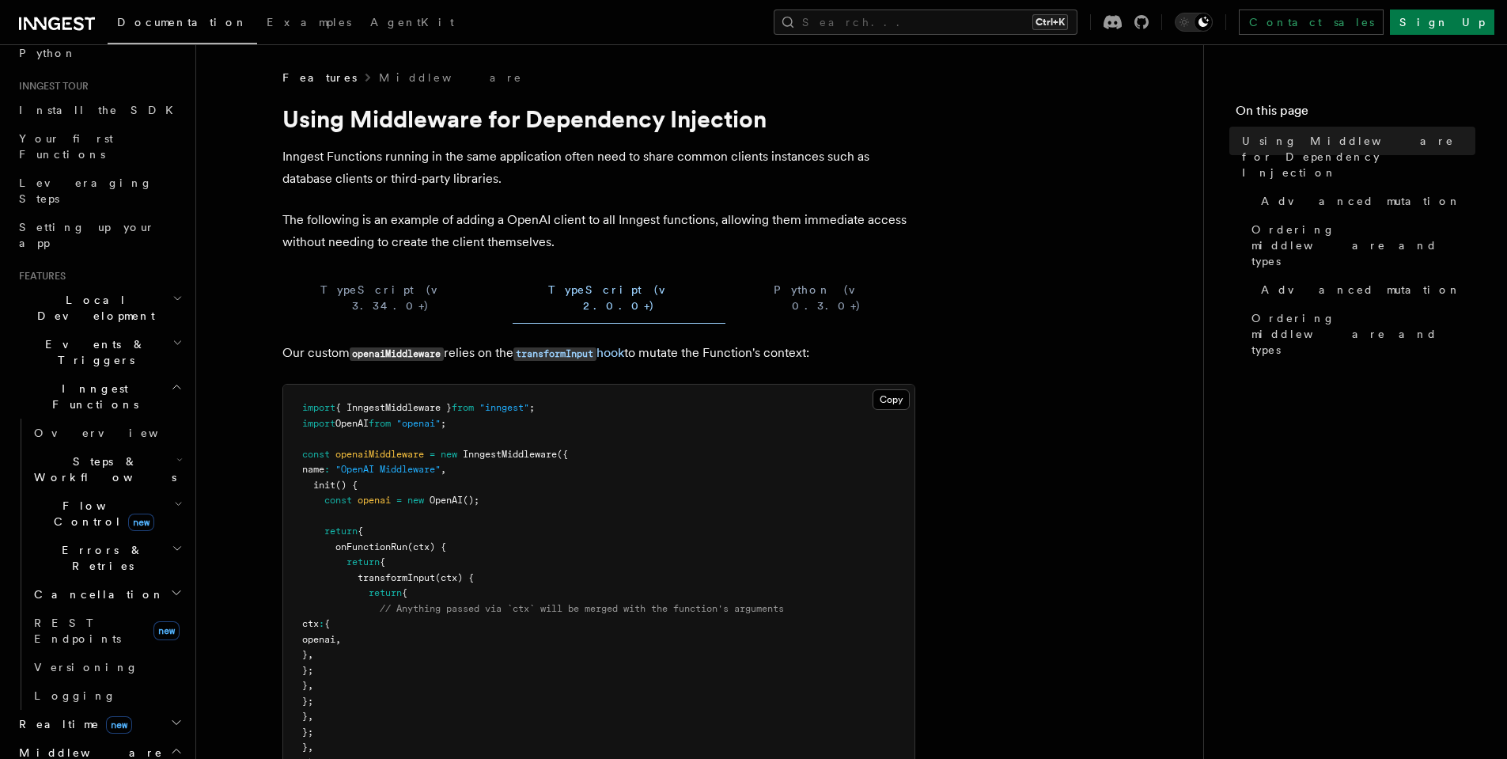
scroll to position [380, 0]
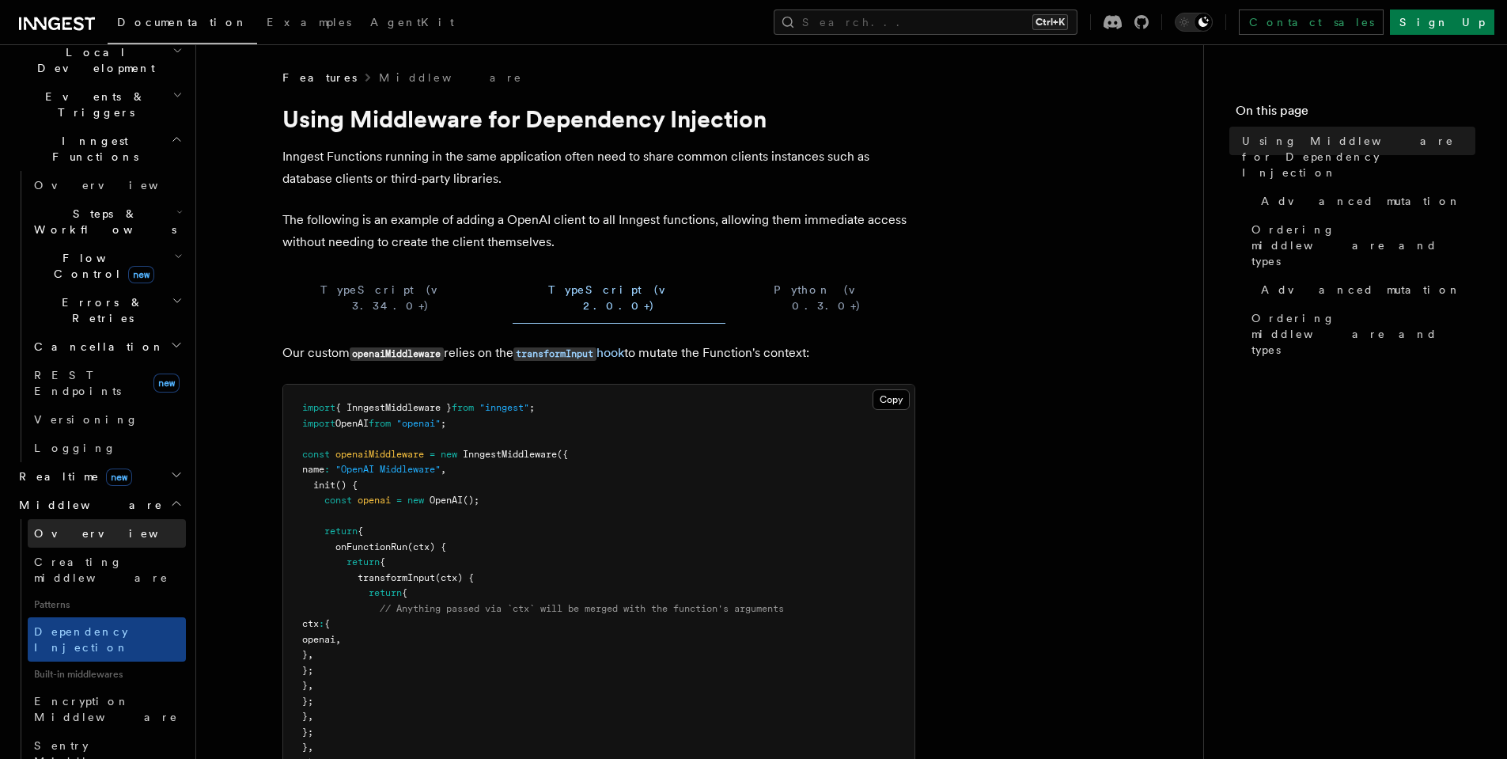
click at [137, 519] on link "Overview" at bounding box center [107, 533] width 158 height 28
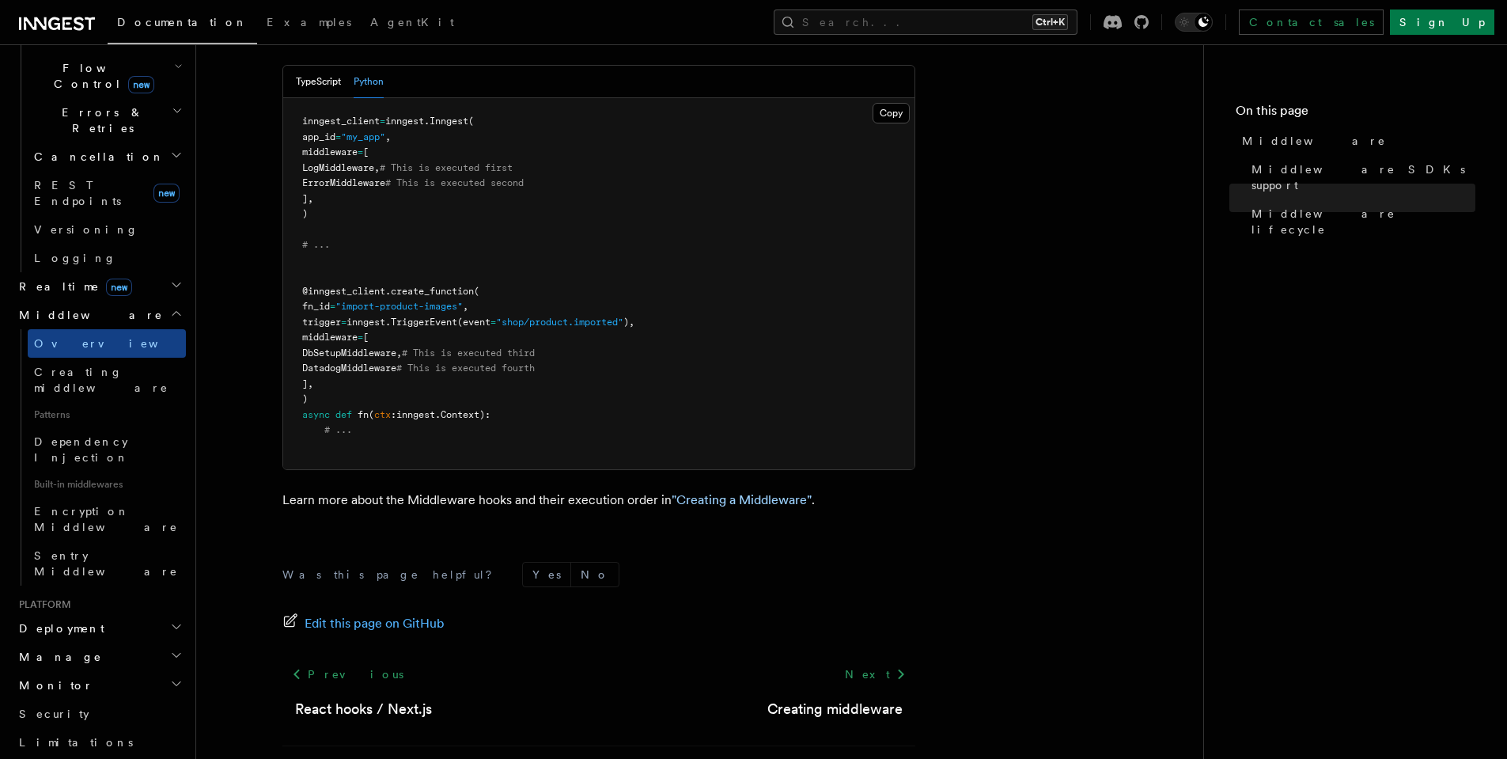
scroll to position [908, 0]
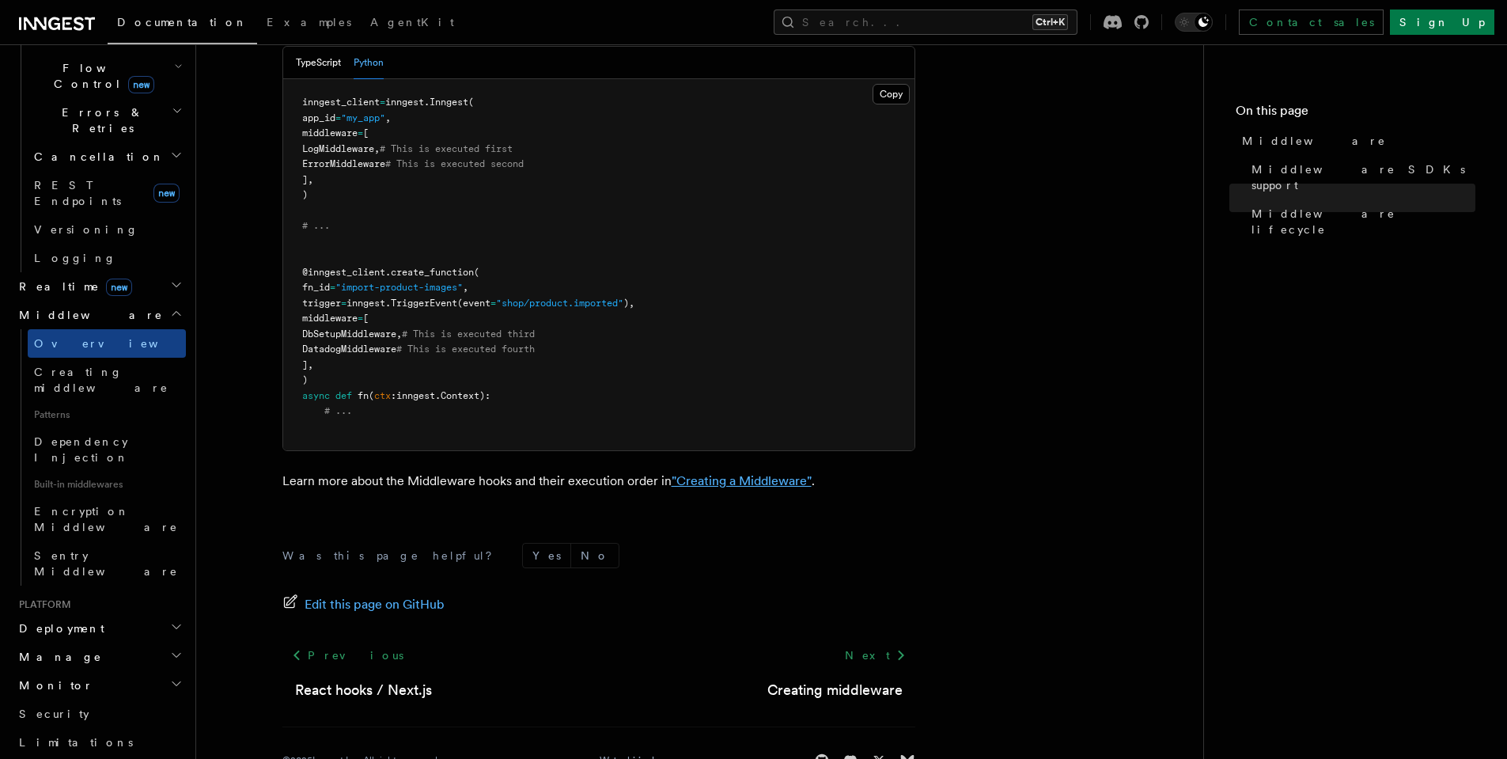
click at [733, 473] on link ""Creating a Middleware"" at bounding box center [742, 480] width 140 height 15
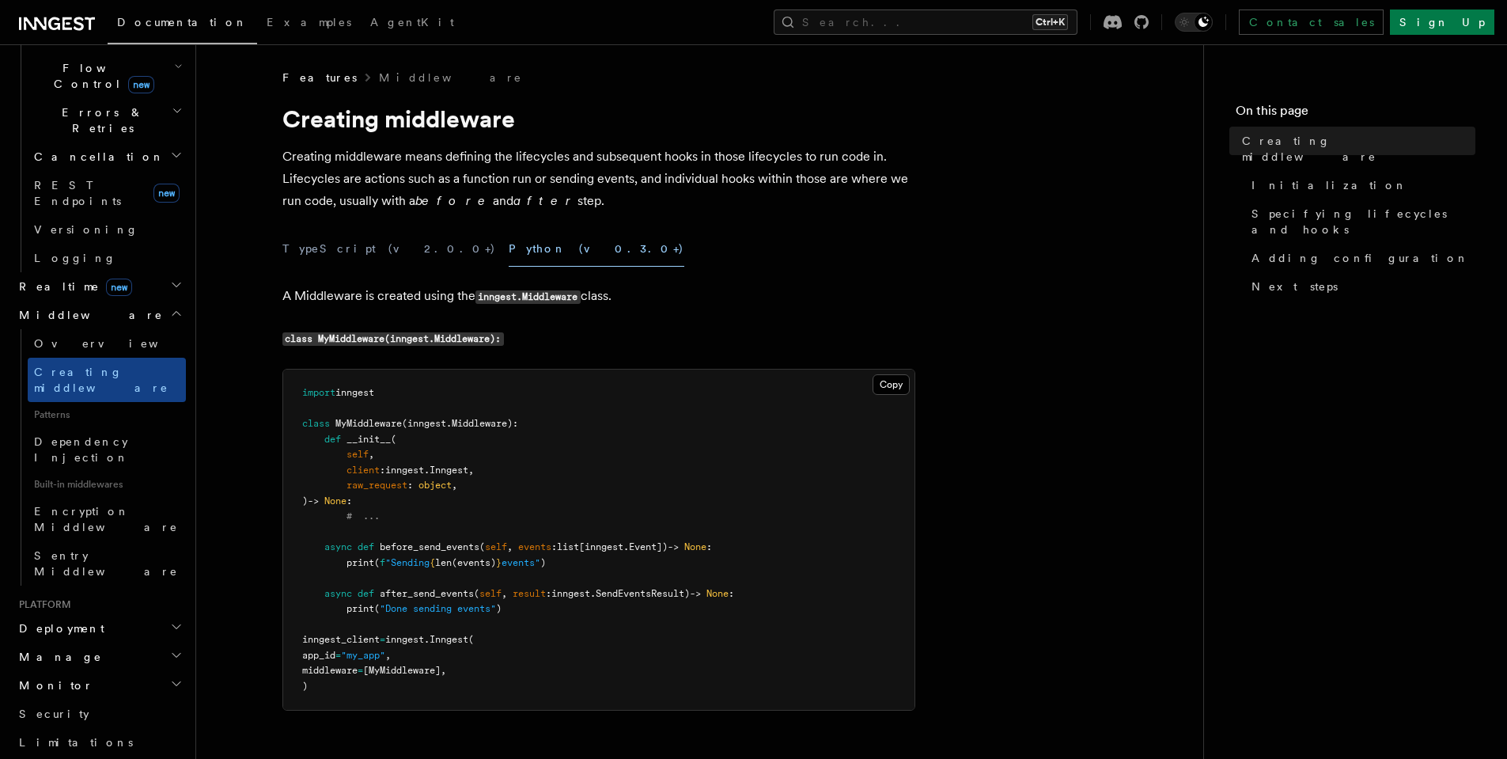
click at [321, 250] on button "TypeScript (v2.0.0+)" at bounding box center [389, 249] width 214 height 36
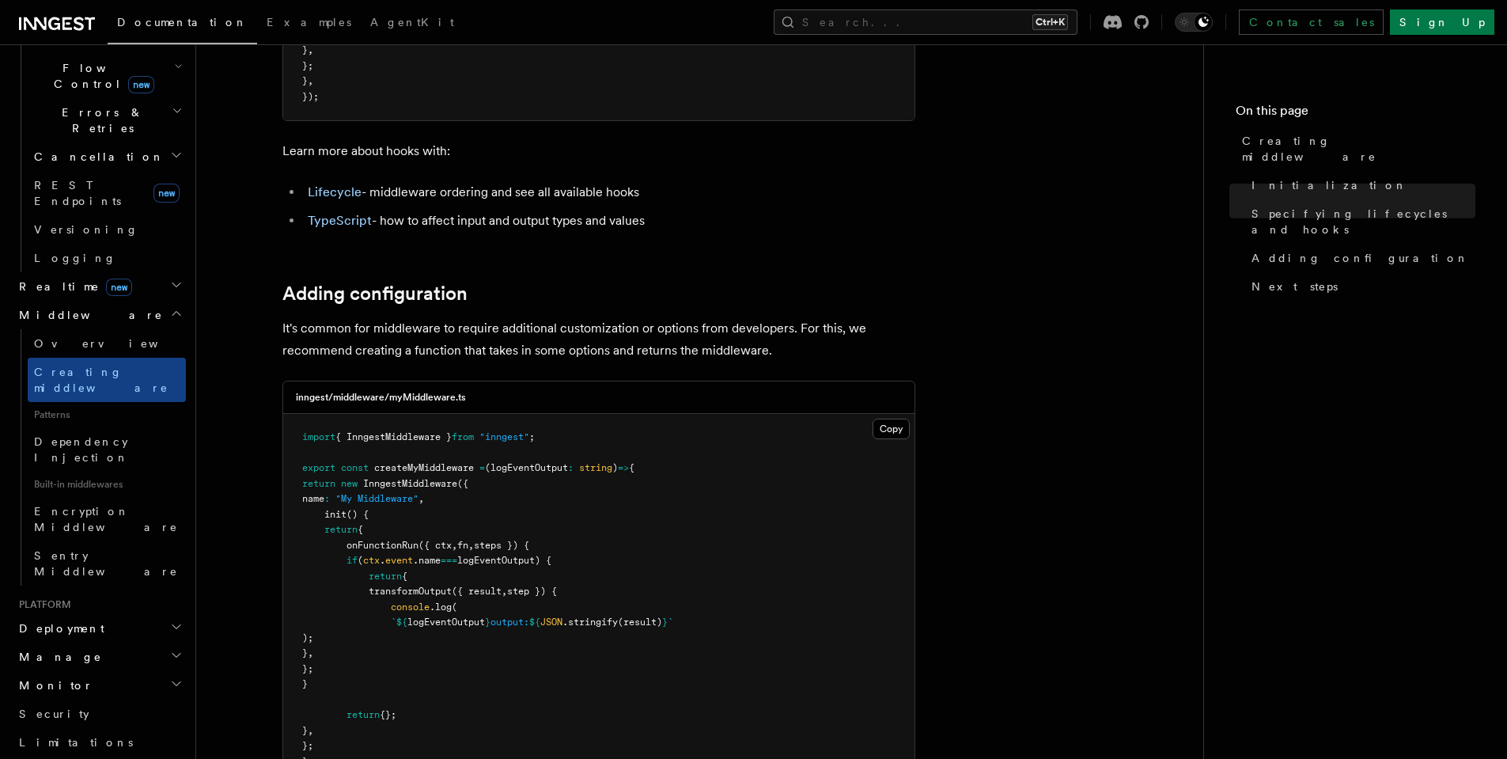
scroll to position [2278, 0]
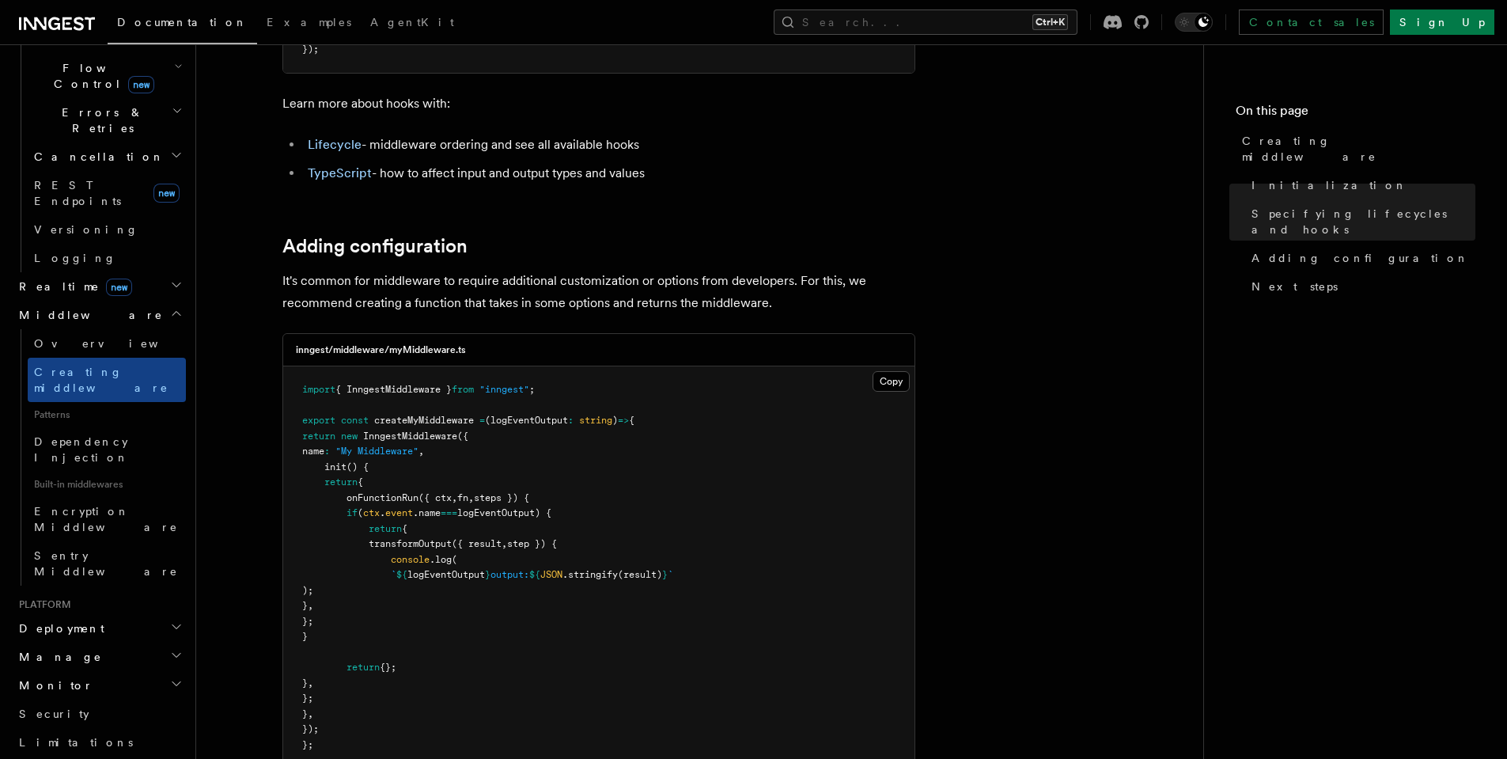
click at [99, 614] on h2 "Deployment" at bounding box center [99, 628] width 173 height 28
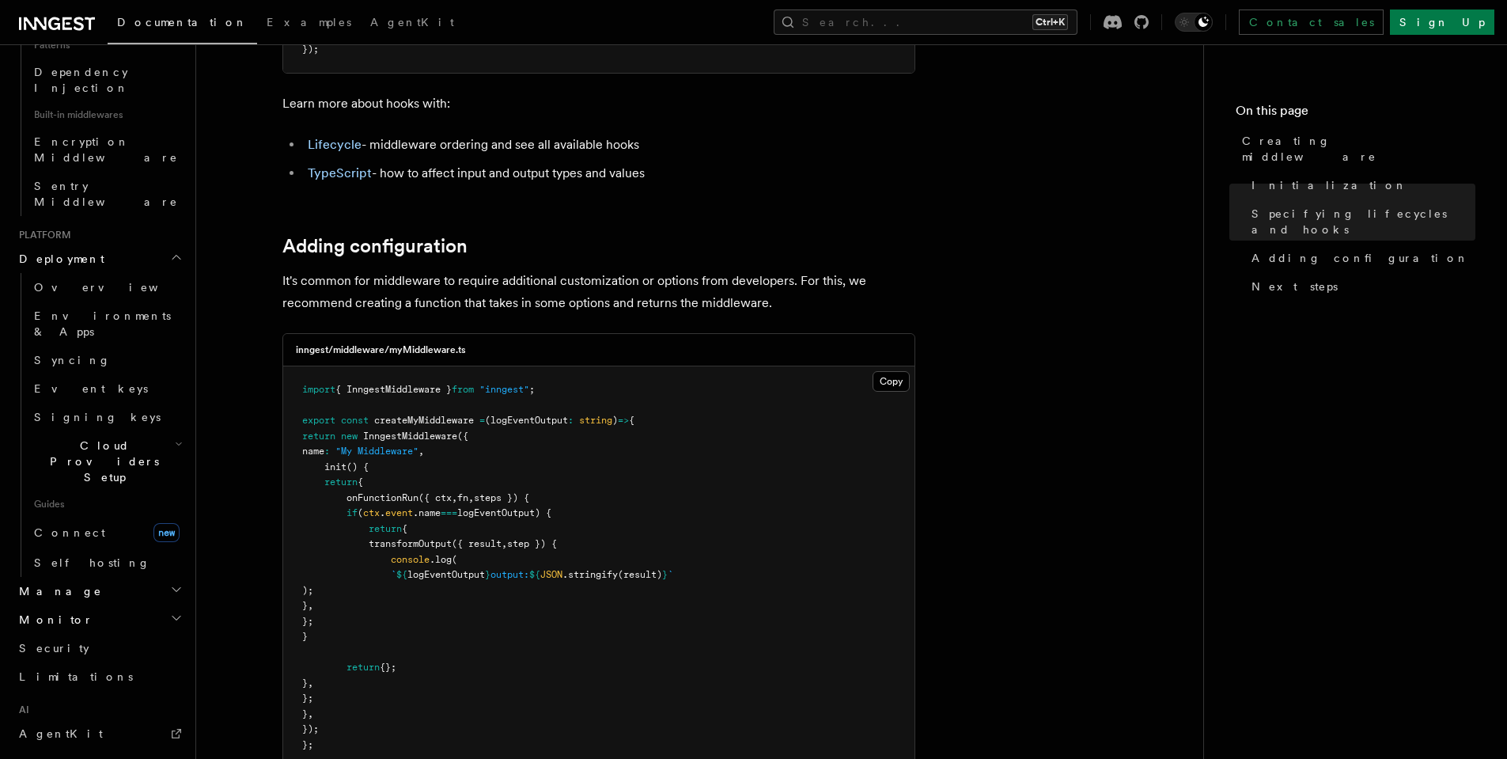
scroll to position [949, 0]
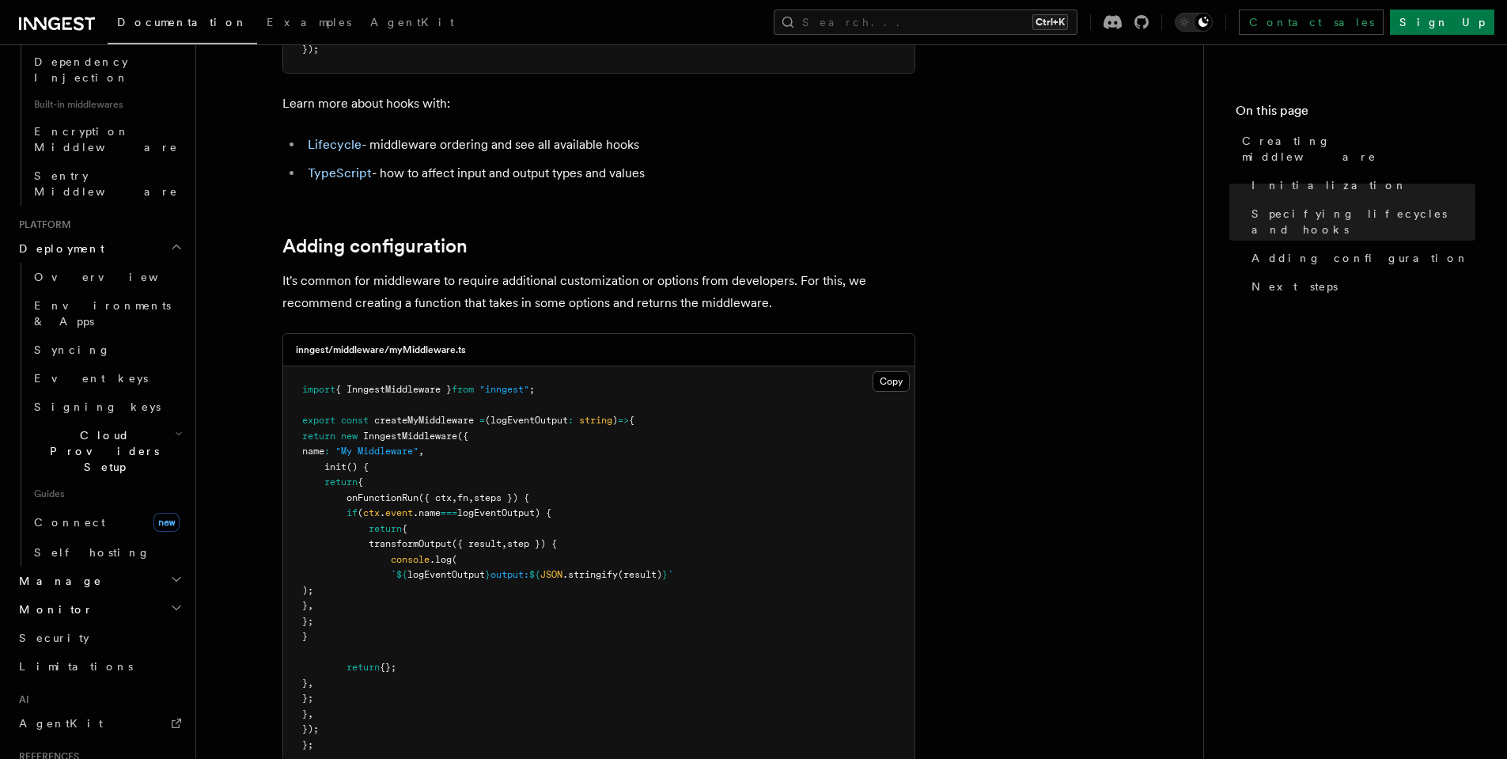
click at [115, 566] on h2 "Manage" at bounding box center [99, 580] width 173 height 28
click at [131, 623] on link "Apps" at bounding box center [107, 637] width 158 height 28
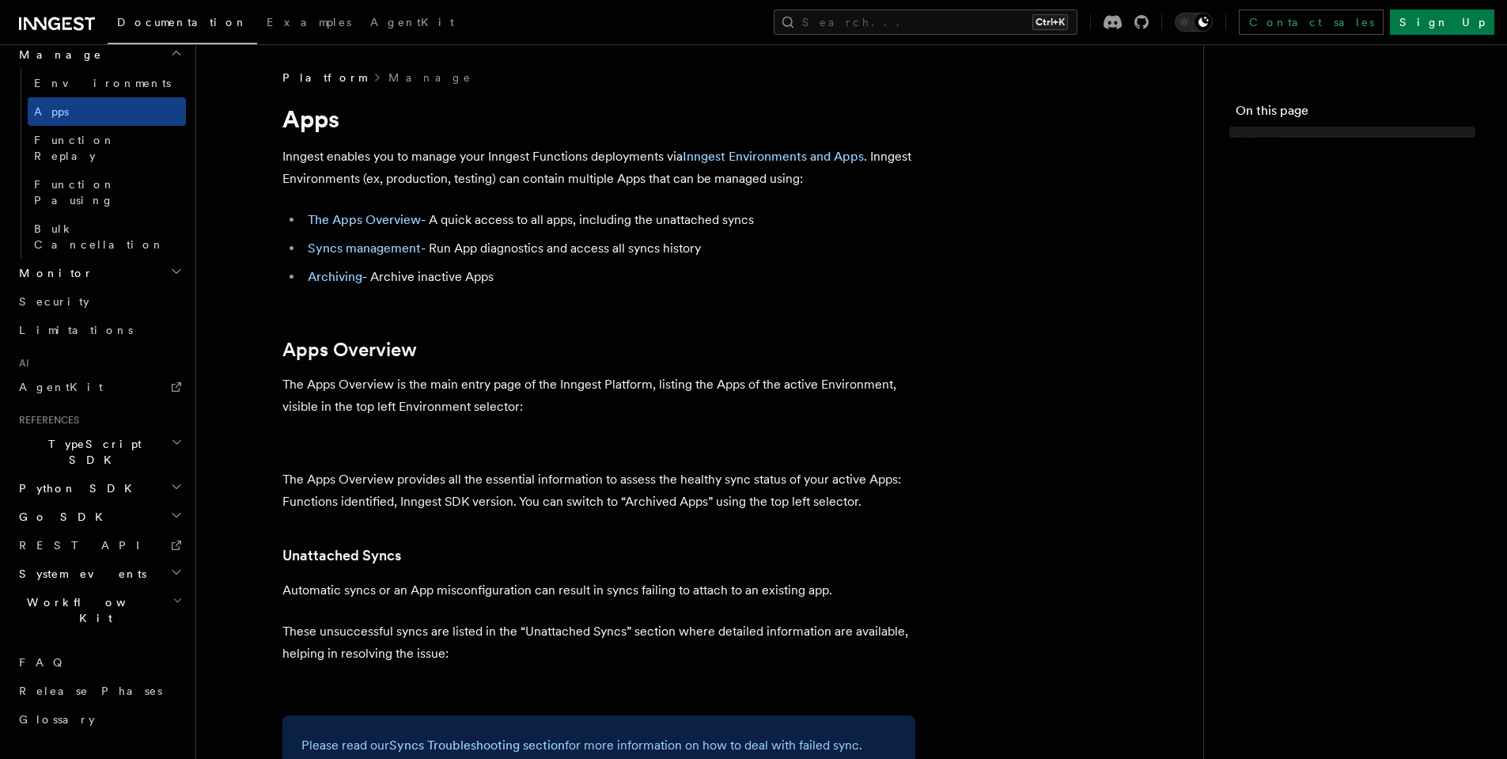
scroll to position [681, 0]
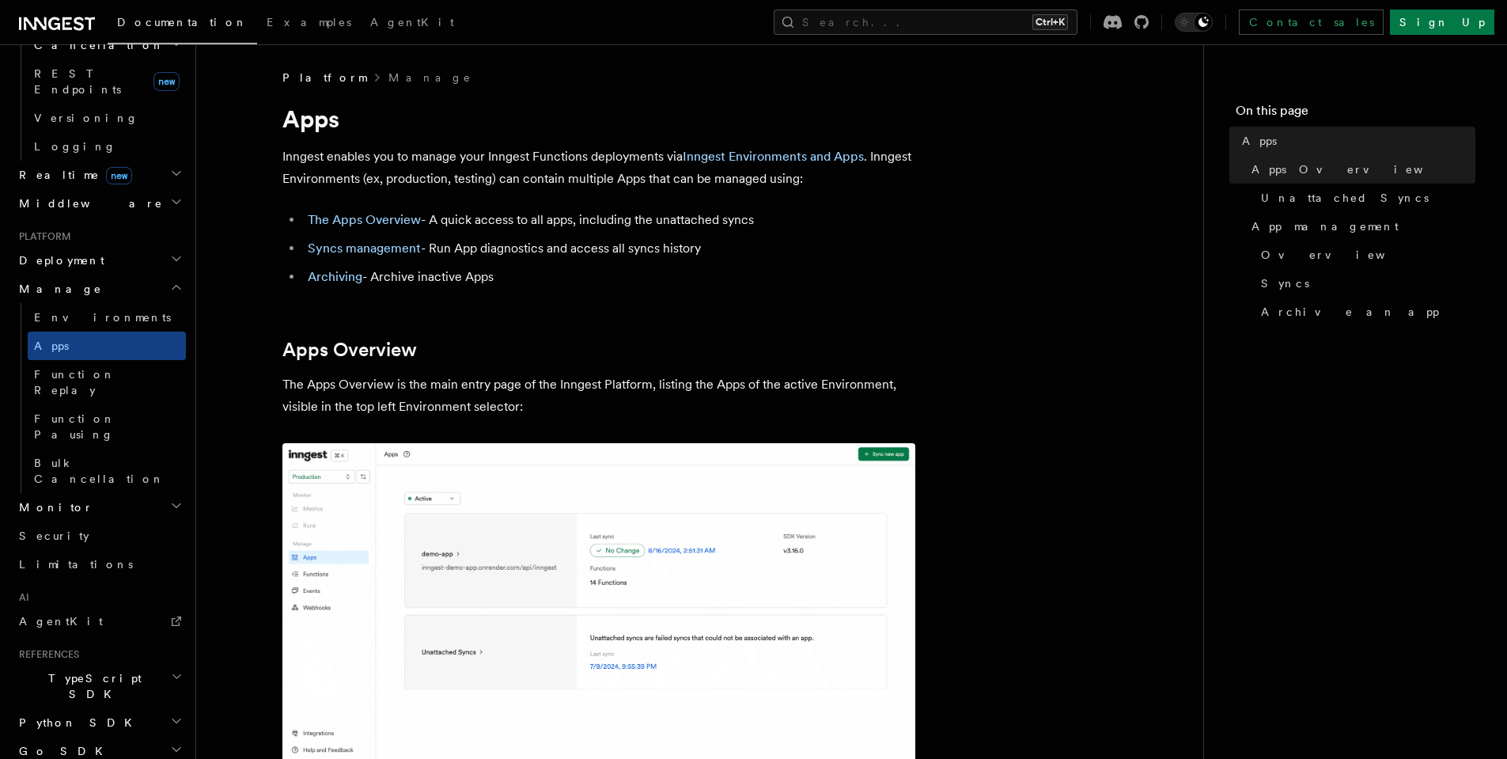
click at [143, 493] on h2 "Monitor" at bounding box center [99, 507] width 173 height 28
click at [112, 521] on link "Insights new" at bounding box center [107, 537] width 158 height 32
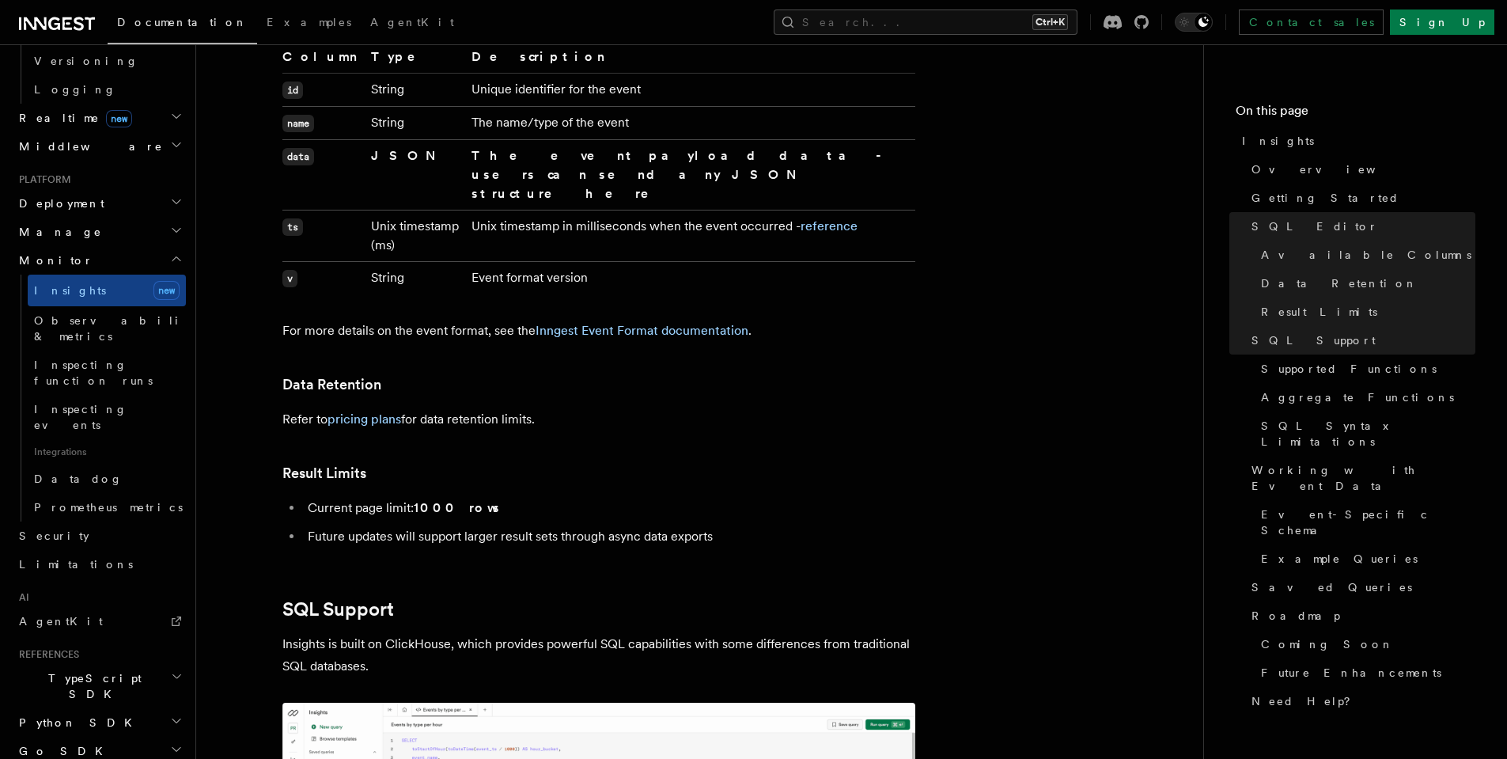
scroll to position [2373, 0]
